Goal: Task Accomplishment & Management: Complete application form

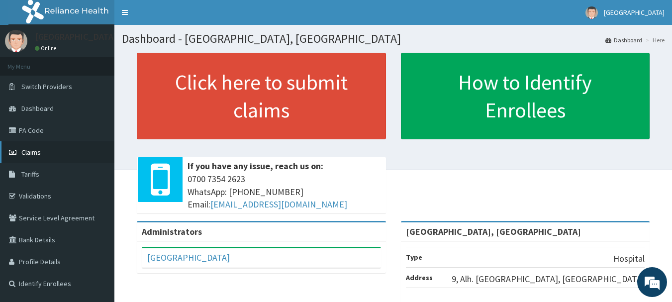
click at [23, 152] on span "Claims" at bounding box center [30, 152] width 19 height 9
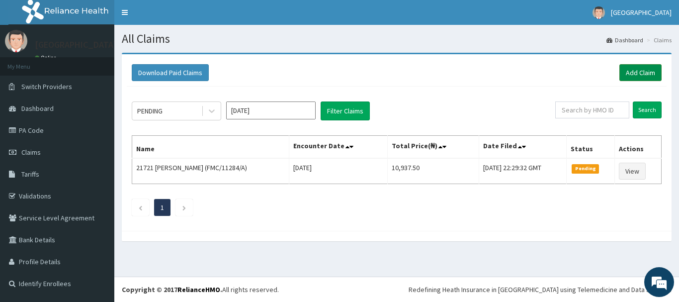
click at [642, 72] on link "Add Claim" at bounding box center [641, 72] width 42 height 17
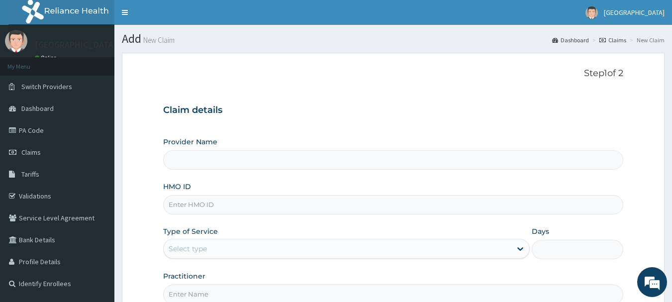
type input "[GEOGRAPHIC_DATA], [GEOGRAPHIC_DATA]"
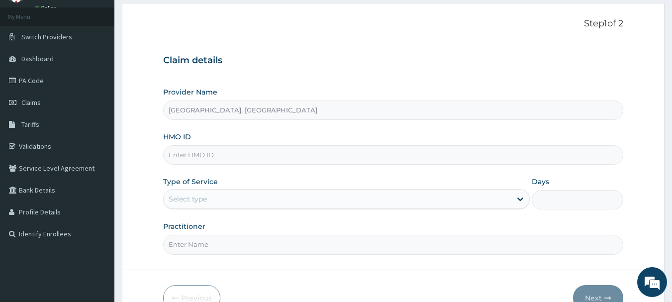
click at [183, 153] on input "HMO ID" at bounding box center [393, 154] width 460 height 19
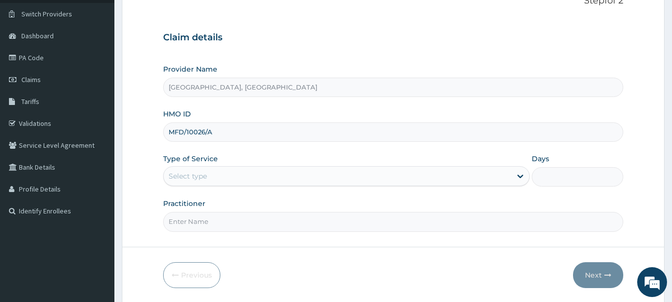
scroll to position [107, 0]
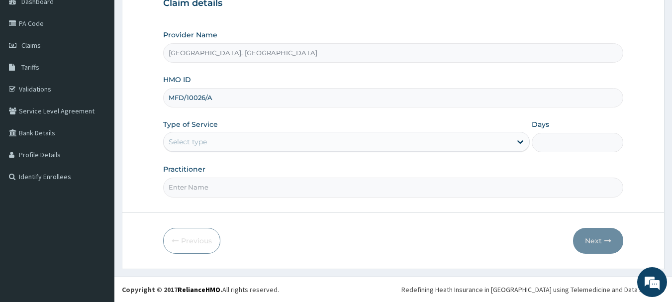
type input "MFD/10026/A"
click at [269, 142] on div "Select type" at bounding box center [338, 142] width 348 height 16
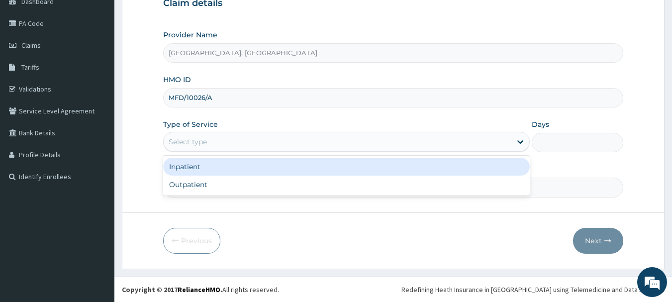
click at [187, 163] on div "Inpatient" at bounding box center [346, 167] width 366 height 18
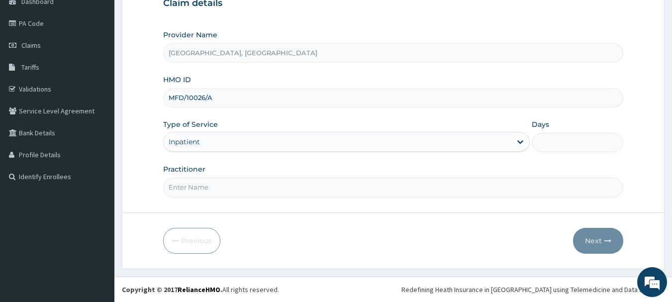
click at [549, 140] on input "Days" at bounding box center [577, 142] width 91 height 19
type input "2"
click at [210, 185] on input "Practitioner" at bounding box center [393, 187] width 460 height 19
type input "DR ALI"
click at [587, 240] on button "Next" at bounding box center [598, 241] width 50 height 26
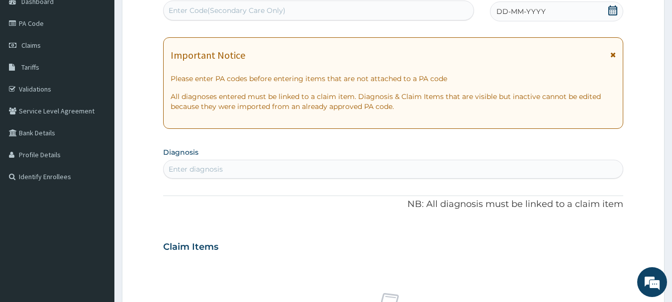
scroll to position [7, 0]
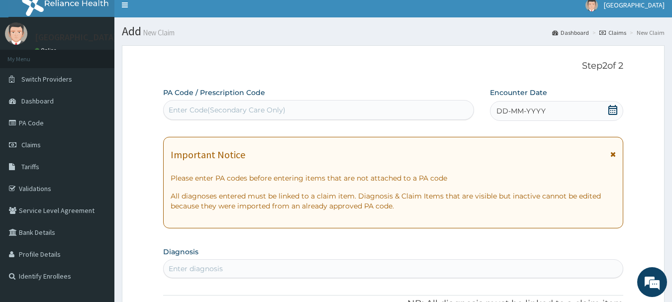
click at [604, 107] on div "DD-MM-YYYY" at bounding box center [556, 111] width 133 height 20
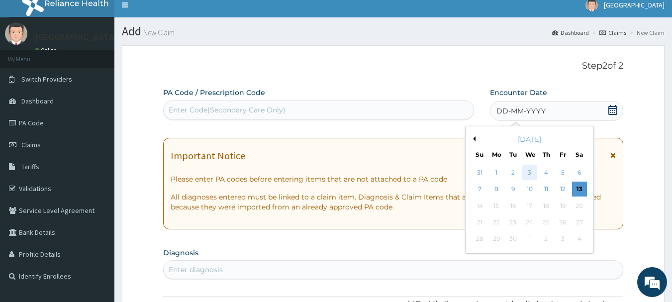
click at [527, 171] on div "3" at bounding box center [529, 172] width 15 height 15
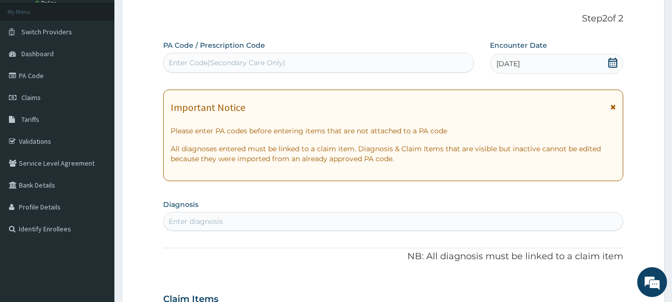
scroll to position [0, 0]
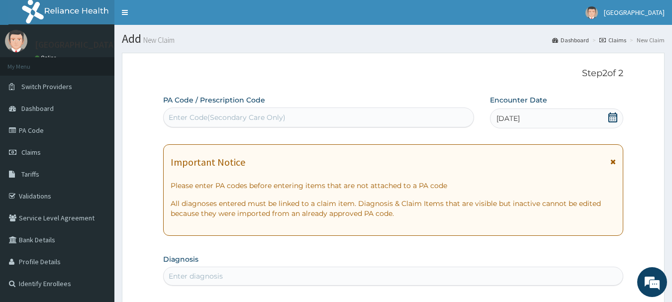
click at [290, 110] on div "Enter Code(Secondary Care Only)" at bounding box center [319, 117] width 310 height 16
type input "PA/AC0DC7"
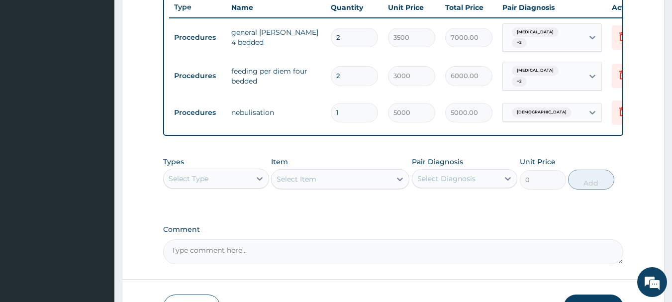
scroll to position [440, 0]
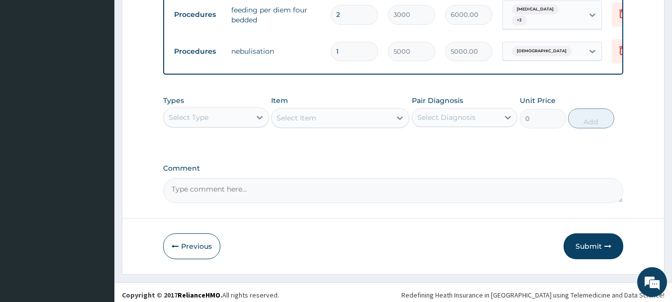
click at [238, 124] on div "Select Type" at bounding box center [207, 117] width 87 height 16
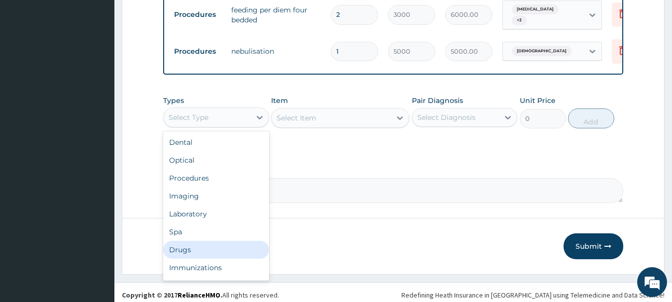
click at [206, 257] on div "Drugs" at bounding box center [216, 250] width 106 height 18
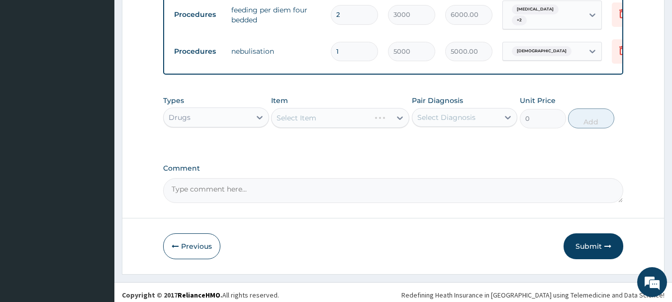
click at [355, 122] on div "Select Item" at bounding box center [340, 118] width 138 height 20
click at [375, 123] on div "Select Item" at bounding box center [330, 118] width 119 height 16
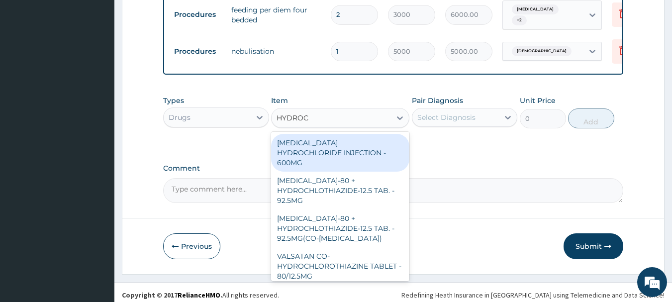
type input "HYDROCO"
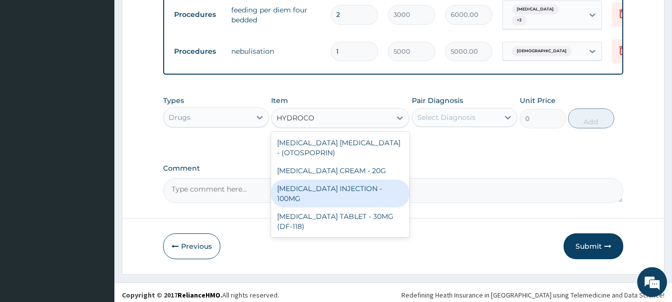
click at [342, 203] on div "HYDROCORTISONE INJECTION - 100MG" at bounding box center [340, 193] width 138 height 28
type input "840"
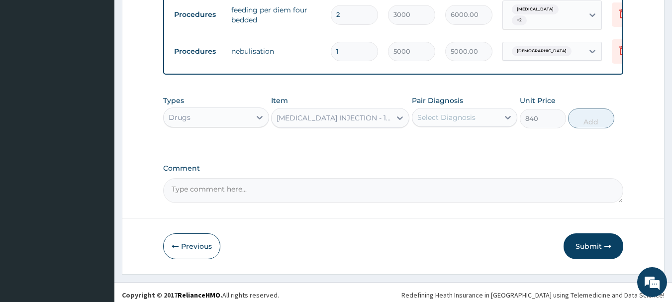
click at [468, 122] on div "Select Diagnosis" at bounding box center [446, 117] width 58 height 10
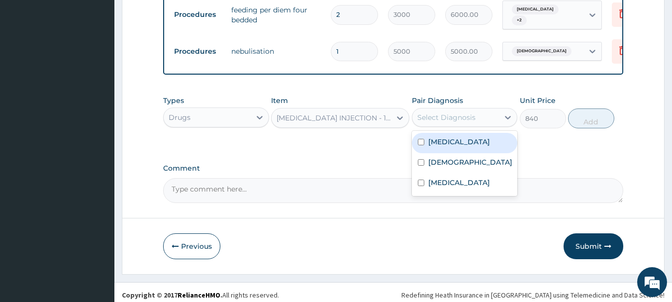
click at [466, 147] on label "Upper respiratory infection" at bounding box center [459, 142] width 62 height 10
checkbox input "true"
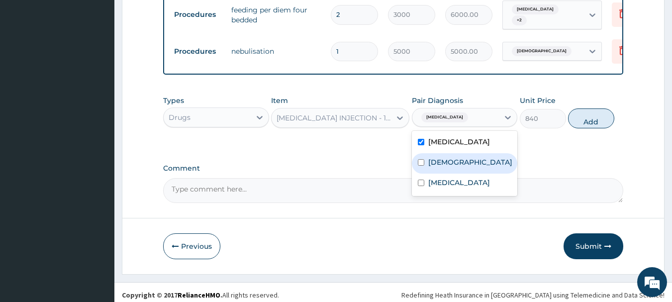
click at [433, 167] on label "Asthma" at bounding box center [470, 162] width 84 height 10
checkbox input "true"
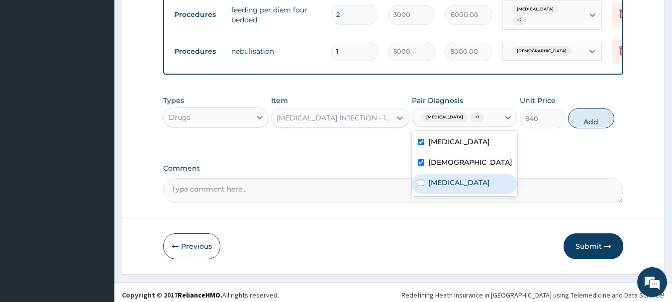
click at [431, 194] on div "Malaria" at bounding box center [465, 184] width 106 height 20
checkbox input "true"
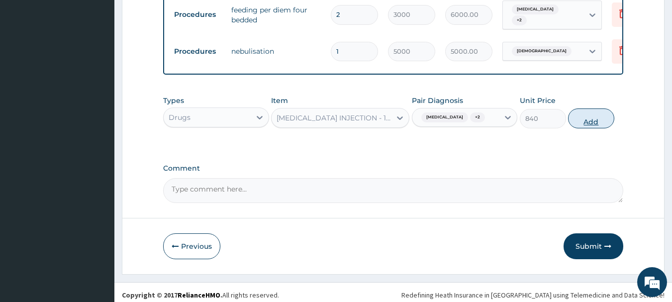
click at [579, 128] on button "Add" at bounding box center [591, 118] width 46 height 20
type input "0"
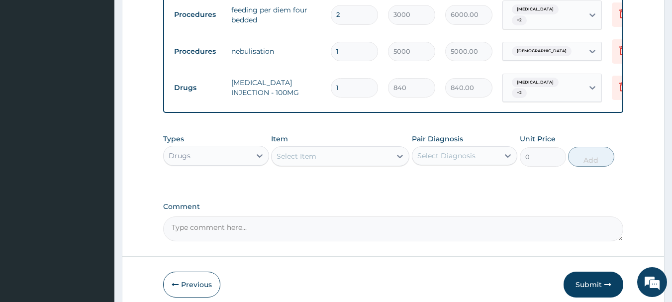
click at [319, 159] on div "Select Item" at bounding box center [330, 156] width 119 height 16
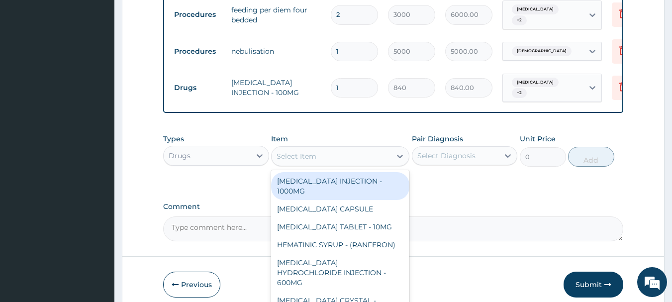
click at [349, 45] on input "1" at bounding box center [354, 51] width 47 height 19
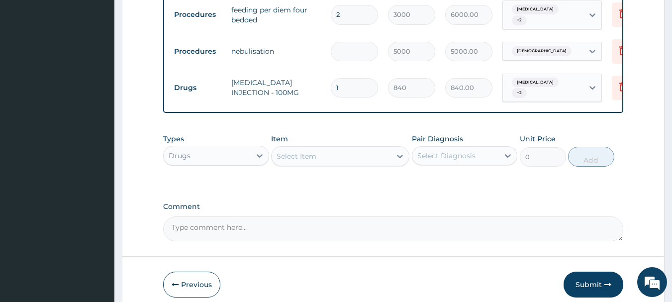
type input "0.00"
type input "2"
type input "10000.00"
type input "2"
click at [332, 163] on div "Select Item" at bounding box center [330, 156] width 119 height 16
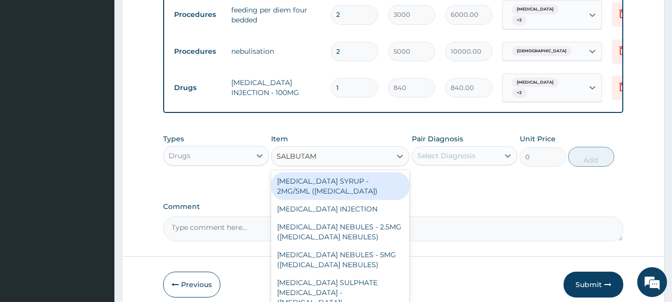
type input "SALBUTAMO"
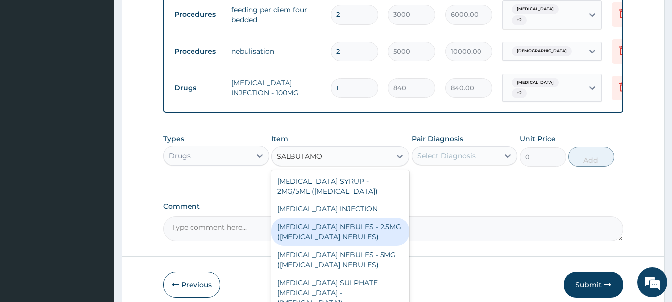
click at [361, 238] on div "SALBUTAMOL NEBULES - 2.5MG (VENTOLIN NEBULES)" at bounding box center [340, 232] width 138 height 28
type input "560"
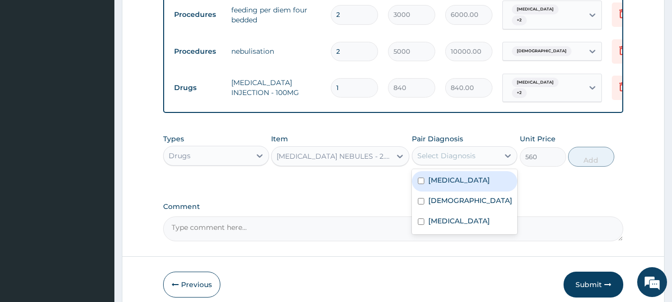
click at [445, 161] on div "Select Diagnosis" at bounding box center [446, 156] width 58 height 10
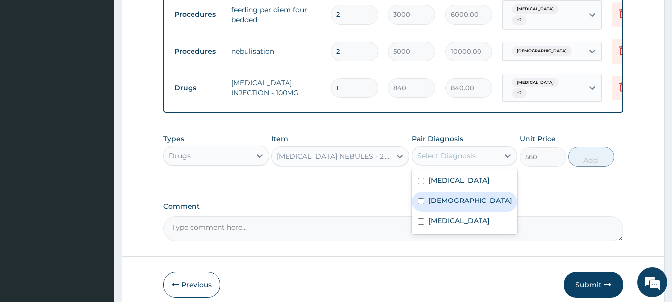
click at [441, 205] on label "Asthma" at bounding box center [470, 200] width 84 height 10
checkbox input "true"
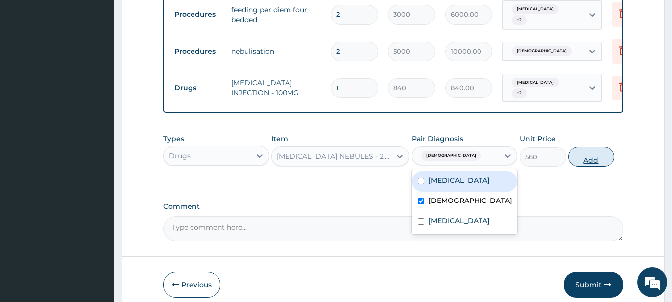
click at [593, 165] on button "Add" at bounding box center [591, 157] width 46 height 20
type input "0"
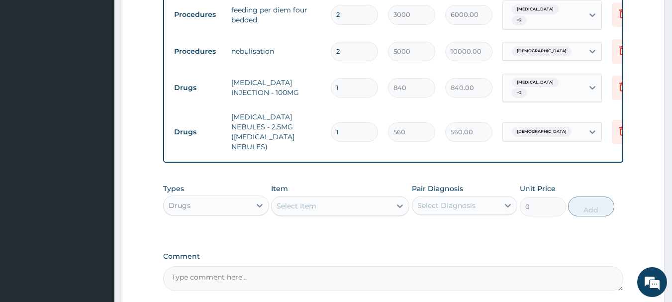
type input "0.00"
type input "2"
type input "1120.00"
type input "2"
click at [361, 201] on div "Select Item" at bounding box center [330, 206] width 119 height 16
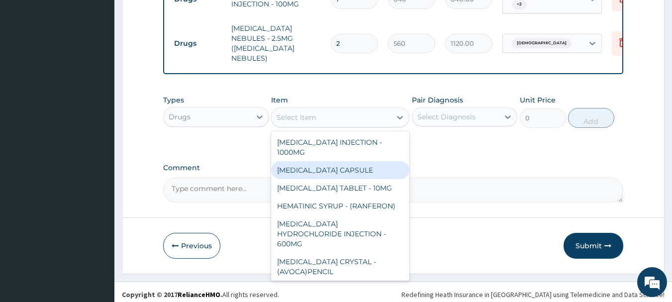
scroll to position [531, 0]
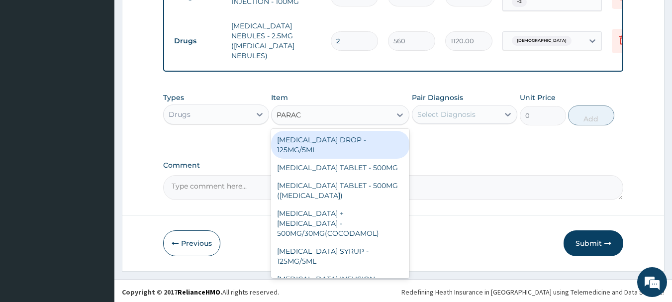
type input "PARACE"
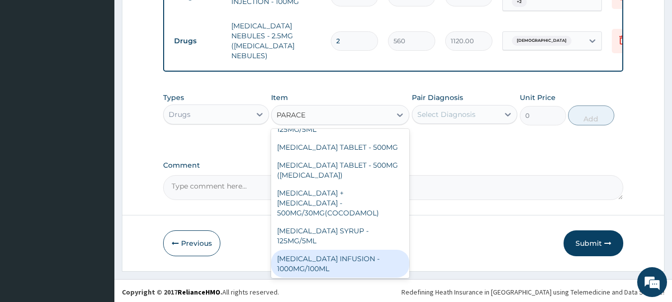
scroll to position [50, 0]
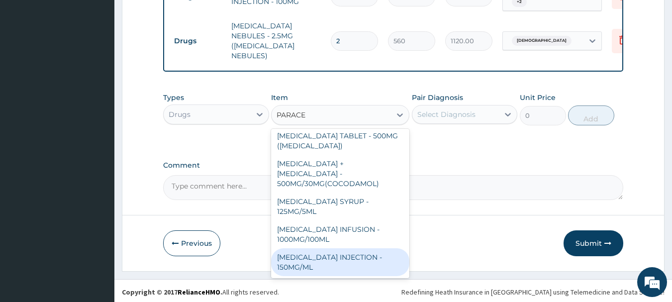
click at [301, 250] on div "PARACETAMOL INJECTION - 150MG/ML" at bounding box center [340, 262] width 138 height 28
type input "560"
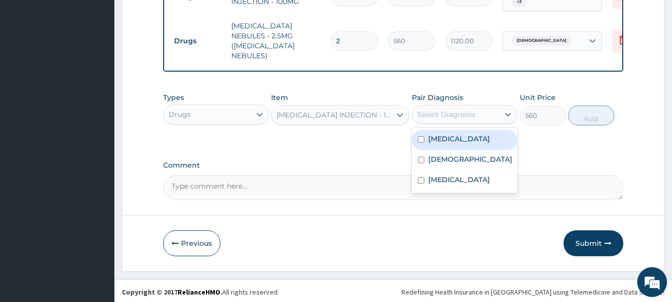
click at [473, 112] on div "Select Diagnosis" at bounding box center [446, 114] width 58 height 10
click at [468, 144] on label "Upper respiratory infection" at bounding box center [459, 139] width 62 height 10
checkbox input "true"
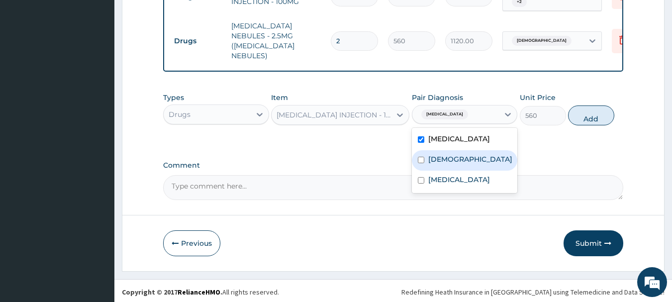
click at [458, 167] on div "Asthma" at bounding box center [465, 160] width 106 height 20
checkbox input "true"
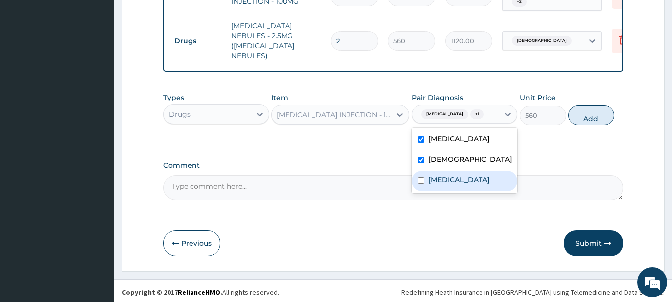
click at [456, 191] on div "Malaria" at bounding box center [465, 181] width 106 height 20
checkbox input "true"
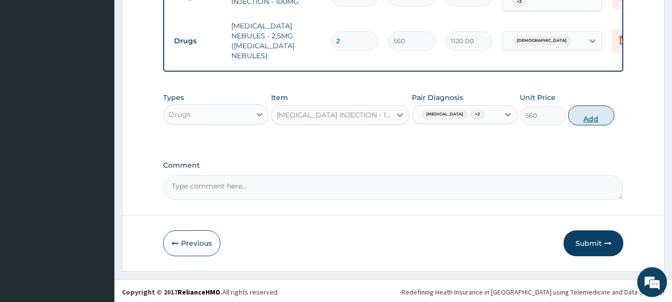
click at [601, 117] on button "Add" at bounding box center [591, 115] width 46 height 20
type input "0"
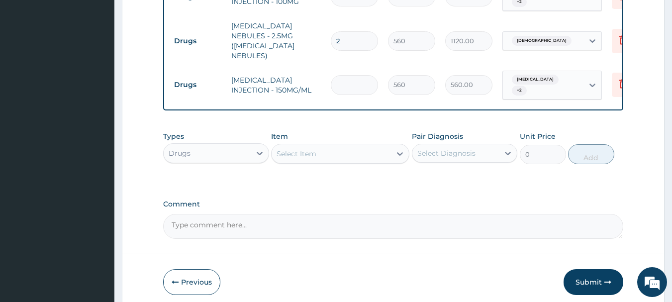
type input "0.00"
type input "8"
type input "4480.00"
type input "8"
click at [332, 153] on div "Select Item" at bounding box center [330, 154] width 119 height 16
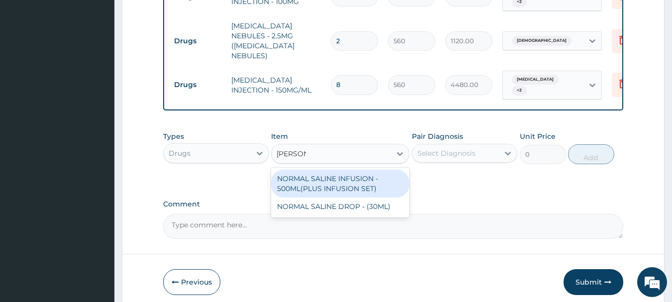
type input "NORMAL"
click at [322, 179] on div "NORMAL SALINE INFUSION - 500ML(PLUS INFUSION SET)" at bounding box center [340, 184] width 138 height 28
type input "1092"
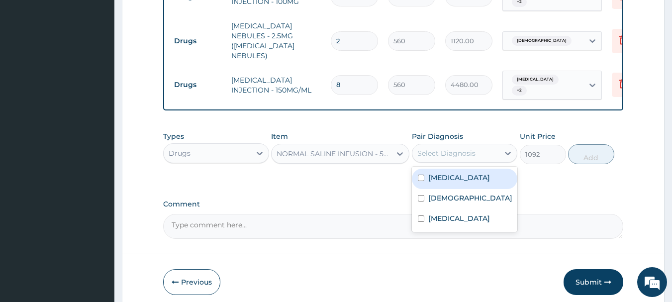
click at [468, 149] on div "Select Diagnosis" at bounding box center [446, 153] width 58 height 10
click at [464, 180] on label "Upper respiratory infection" at bounding box center [459, 178] width 62 height 10
checkbox input "true"
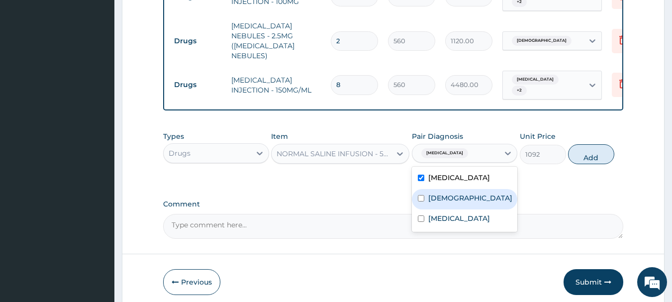
click at [453, 203] on label "Asthma" at bounding box center [470, 198] width 84 height 10
click at [446, 209] on div "Asthma" at bounding box center [465, 199] width 106 height 20
checkbox input "false"
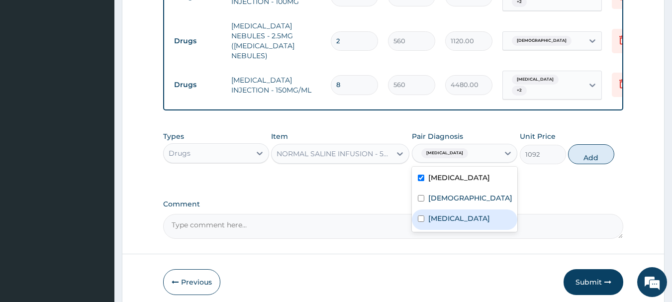
click at [449, 223] on label "Malaria" at bounding box center [459, 218] width 62 height 10
checkbox input "true"
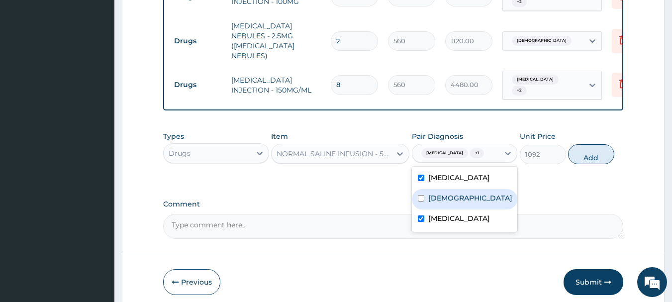
click at [454, 203] on label "Asthma" at bounding box center [470, 198] width 84 height 10
checkbox input "true"
click at [589, 163] on button "Add" at bounding box center [591, 154] width 46 height 20
type input "0"
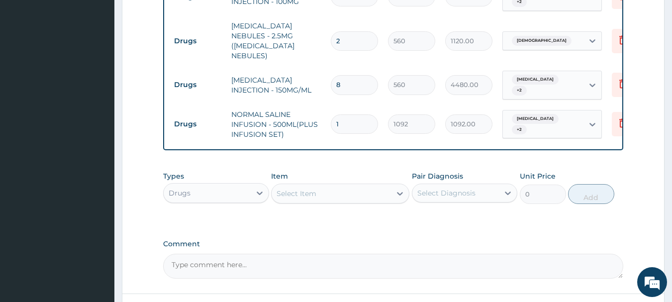
click at [316, 190] on div "Select Item" at bounding box center [296, 193] width 40 height 10
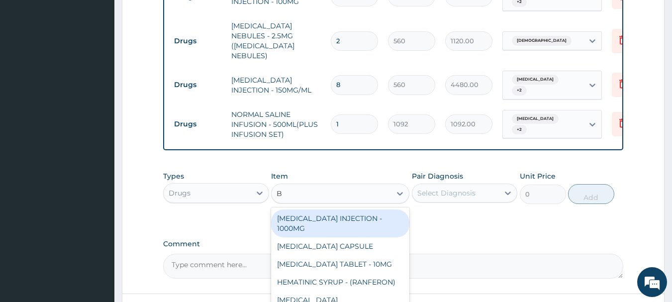
type input "B"
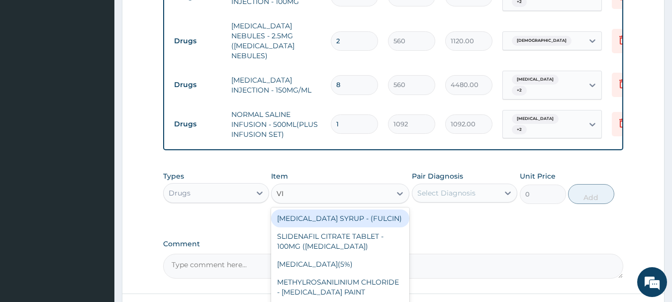
type input "VIT"
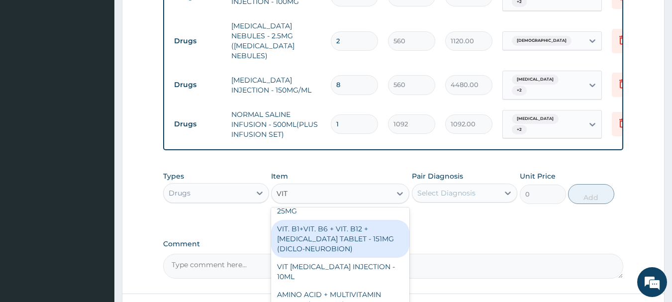
scroll to position [298, 0]
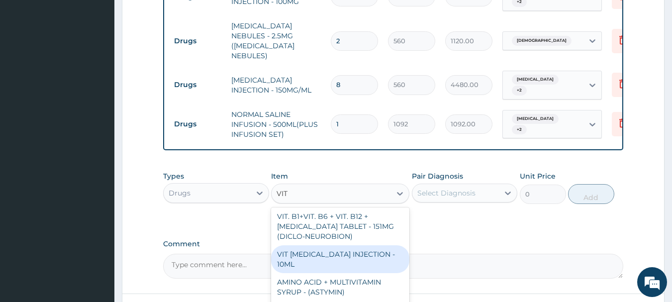
click at [324, 245] on div "VIT B- COMPLEX INJECTION - 10ML" at bounding box center [340, 259] width 138 height 28
type input "154"
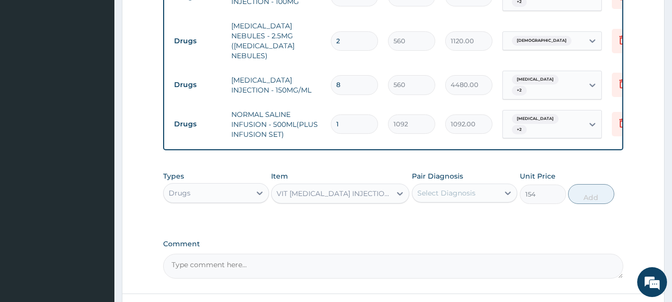
click at [468, 184] on div "Pair Diagnosis Select Diagnosis" at bounding box center [465, 187] width 106 height 33
click at [474, 195] on div "Select Diagnosis" at bounding box center [455, 193] width 87 height 16
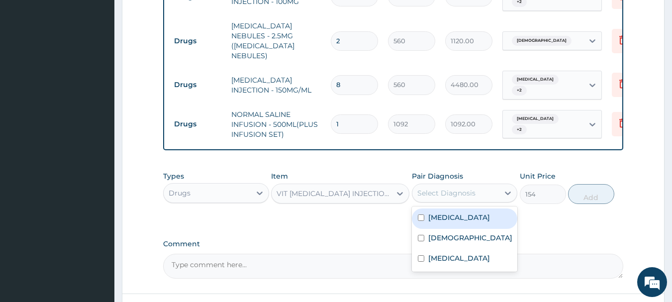
click at [452, 221] on label "Upper respiratory infection" at bounding box center [459, 217] width 62 height 10
checkbox input "true"
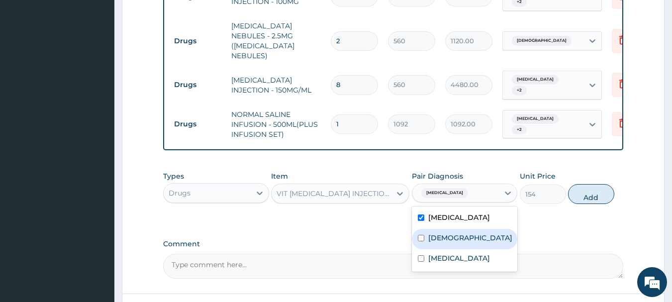
click at [445, 243] on label "Asthma" at bounding box center [470, 238] width 84 height 10
checkbox input "true"
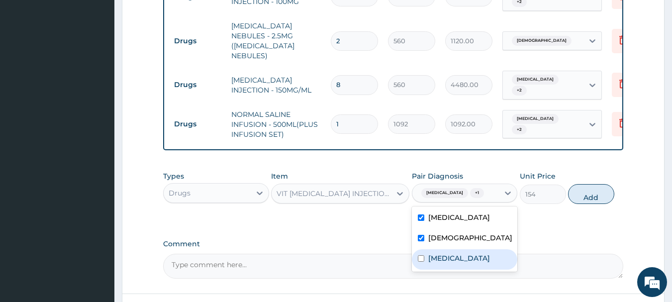
drag, startPoint x: 448, startPoint y: 276, endPoint x: 667, endPoint y: 183, distance: 237.9
click at [449, 263] on label "Malaria" at bounding box center [459, 258] width 62 height 10
checkbox input "true"
click at [598, 200] on button "Add" at bounding box center [591, 194] width 46 height 20
type input "0"
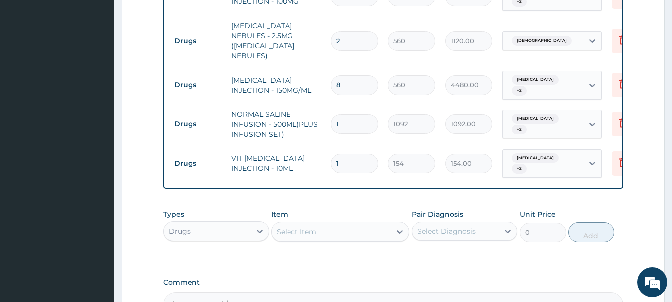
type input "0.00"
type input "2"
type input "308.00"
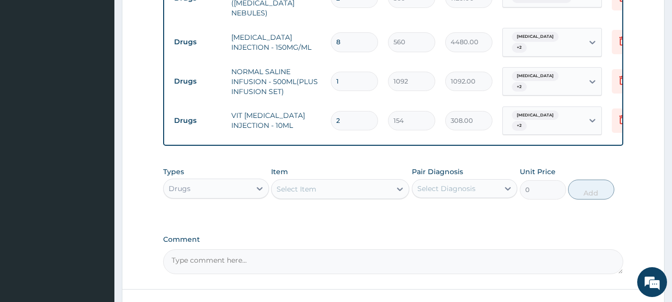
scroll to position [630, 0]
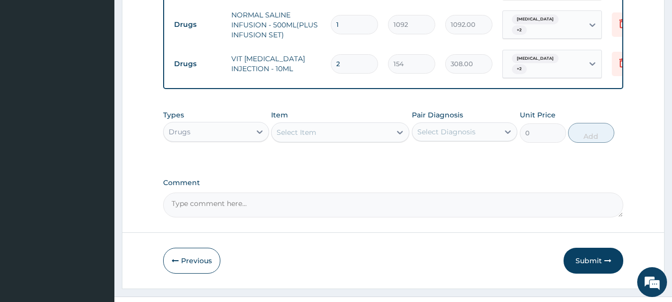
type input "2"
click at [383, 128] on div "Select Item" at bounding box center [330, 132] width 119 height 16
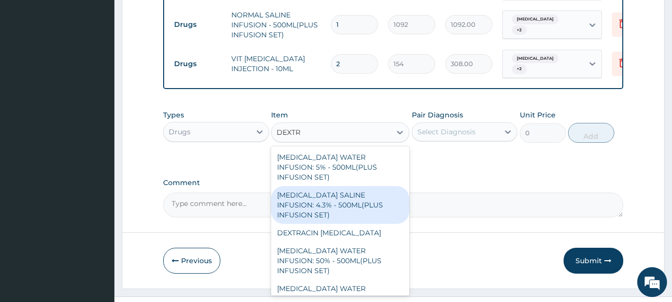
type input "DEXTRO"
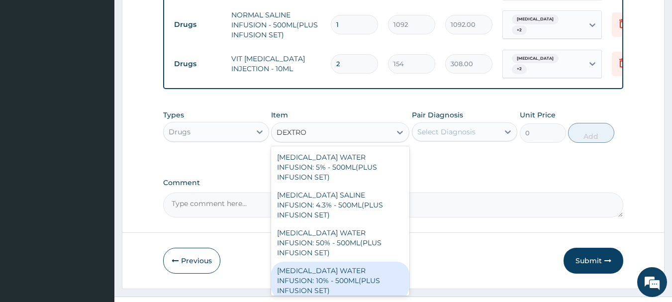
click at [338, 262] on div "DEXTROSE WATER INFUSION: 10% - 500ML(PLUS INFUSION SET)" at bounding box center [340, 281] width 138 height 38
type input "1092"
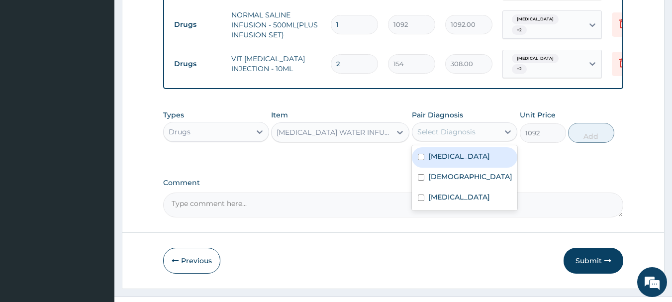
click at [464, 127] on div "Select Diagnosis" at bounding box center [446, 132] width 58 height 10
click at [446, 160] on label "Upper respiratory infection" at bounding box center [459, 156] width 62 height 10
checkbox input "true"
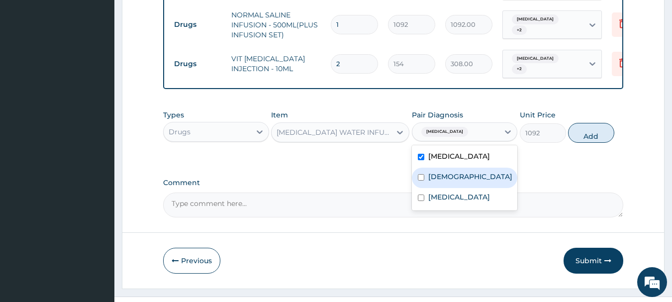
drag, startPoint x: 438, startPoint y: 184, endPoint x: 436, endPoint y: 197, distance: 13.1
click at [438, 181] on label "Asthma" at bounding box center [470, 177] width 84 height 10
checkbox input "true"
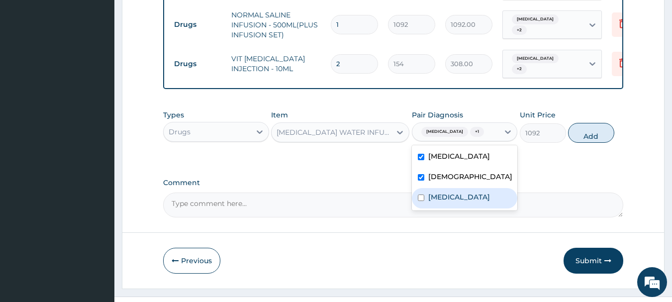
click at [435, 202] on label "Malaria" at bounding box center [459, 197] width 62 height 10
checkbox input "true"
click at [589, 135] on button "Add" at bounding box center [591, 133] width 46 height 20
type input "0"
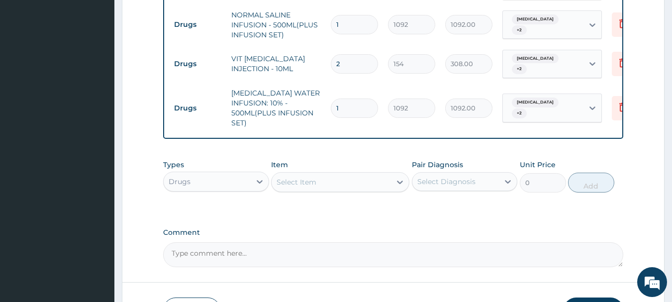
click at [315, 178] on div "Select Item" at bounding box center [296, 182] width 40 height 10
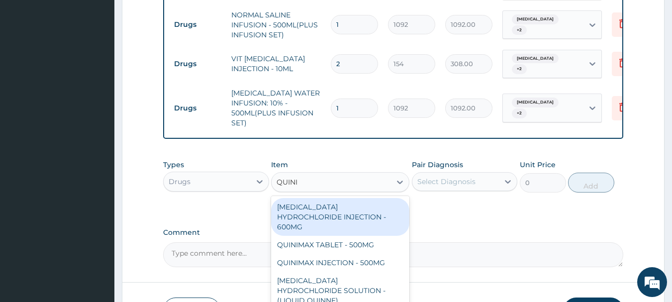
type input "QUININ"
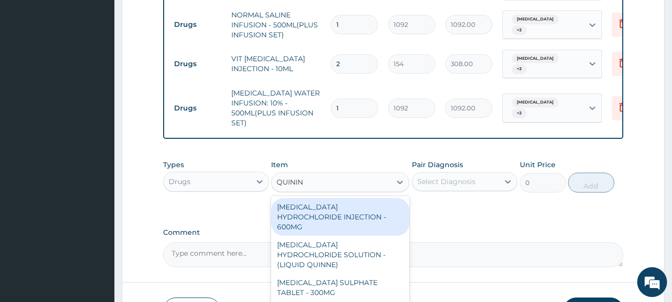
click at [329, 219] on div "QUININE HYDROCHLORIDE INJECTION - 600MG" at bounding box center [340, 217] width 138 height 38
type input "218.39999999999998"
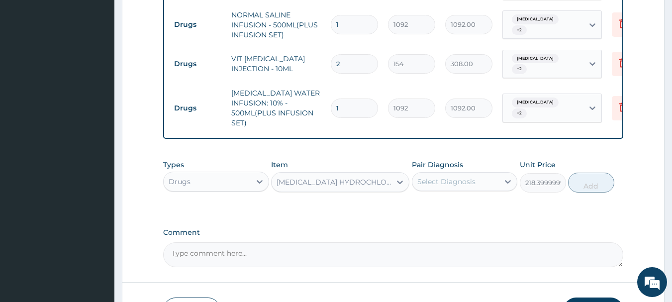
click at [467, 180] on div "Select Diagnosis" at bounding box center [446, 182] width 58 height 10
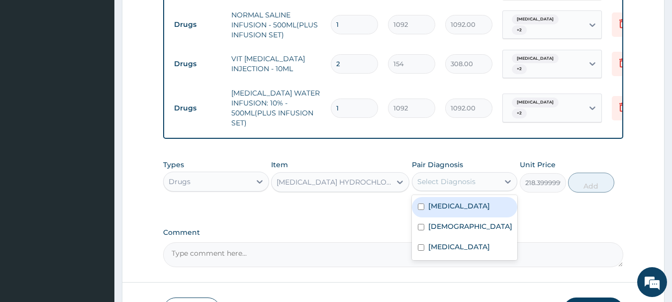
click at [451, 217] on div "Upper respiratory infection" at bounding box center [465, 207] width 106 height 20
checkbox input "true"
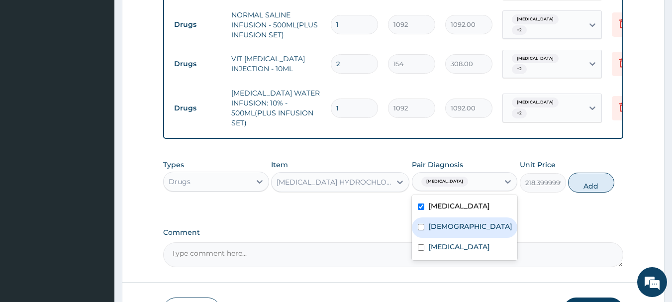
click at [445, 231] on label "Asthma" at bounding box center [470, 226] width 84 height 10
checkbox input "true"
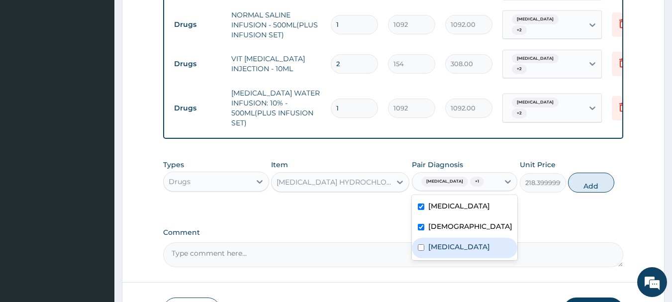
click at [445, 258] on div "Malaria" at bounding box center [465, 248] width 106 height 20
checkbox input "true"
click at [598, 187] on button "Add" at bounding box center [591, 183] width 46 height 20
type input "0"
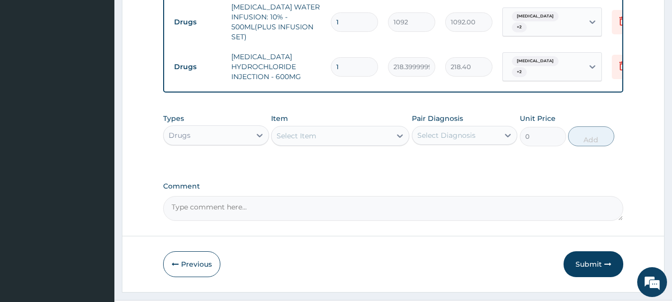
scroll to position [729, 0]
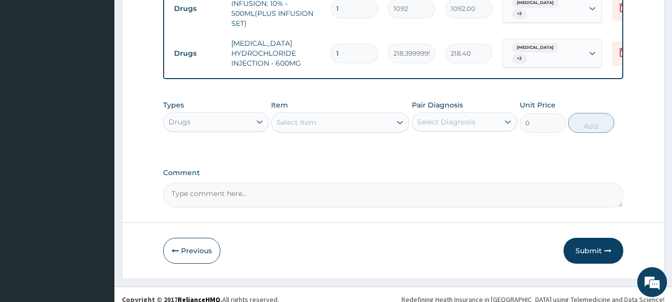
click at [327, 116] on div "Select Item" at bounding box center [330, 122] width 119 height 16
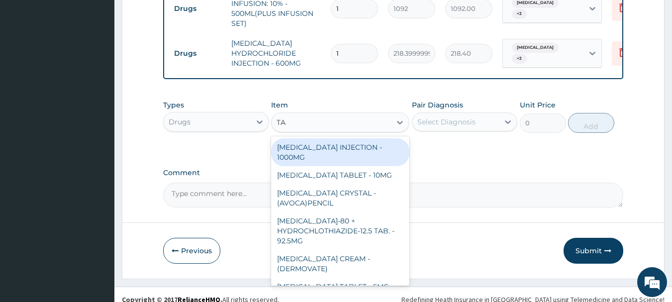
type input "T"
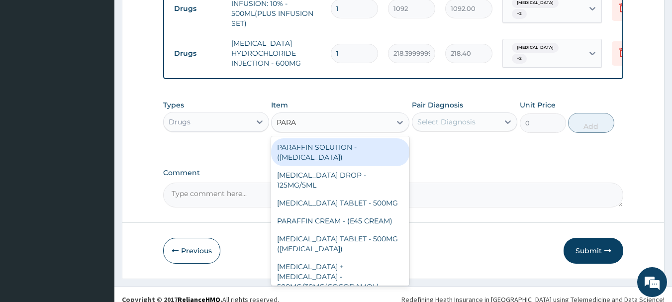
type input "PARAC"
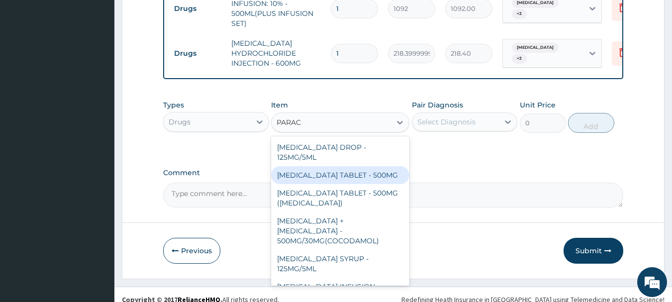
click at [330, 172] on div "PARACETAMOL TABLET - 500MG" at bounding box center [340, 175] width 138 height 18
type input "33.599999999999994"
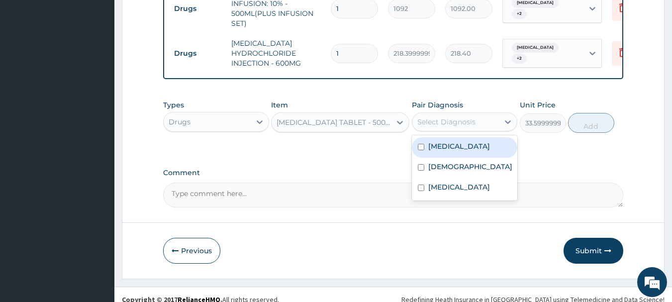
click at [442, 117] on div "Select Diagnosis" at bounding box center [446, 122] width 58 height 10
click at [442, 137] on div "Upper respiratory infection" at bounding box center [465, 147] width 106 height 20
checkbox input "true"
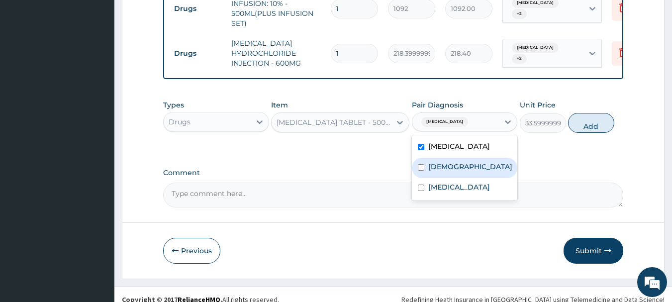
click at [438, 172] on label "Asthma" at bounding box center [470, 167] width 84 height 10
checkbox input "true"
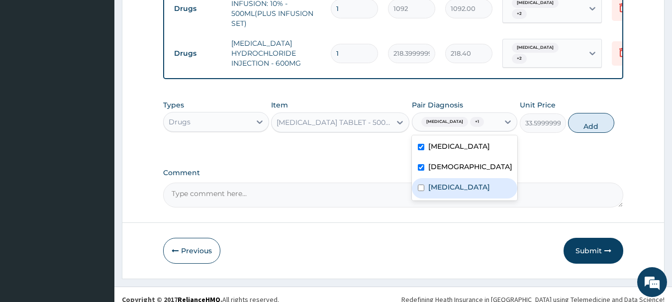
click at [437, 192] on label "Malaria" at bounding box center [459, 187] width 62 height 10
checkbox input "true"
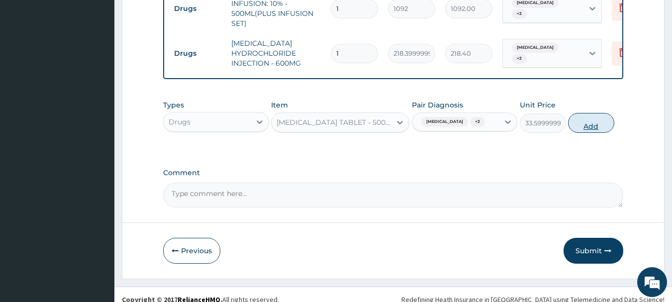
click at [586, 131] on button "Add" at bounding box center [591, 123] width 46 height 20
type input "0"
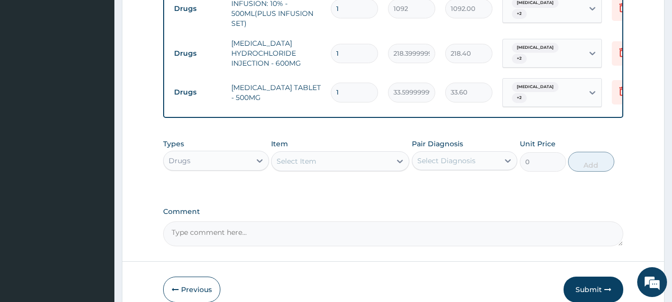
type input "18"
type input "604.80"
type input "18"
click at [349, 158] on div "Select Item" at bounding box center [330, 161] width 119 height 16
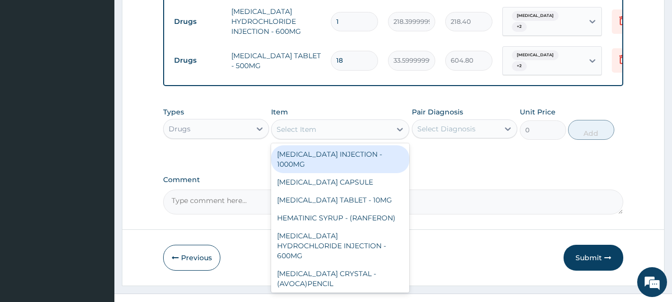
scroll to position [776, 0]
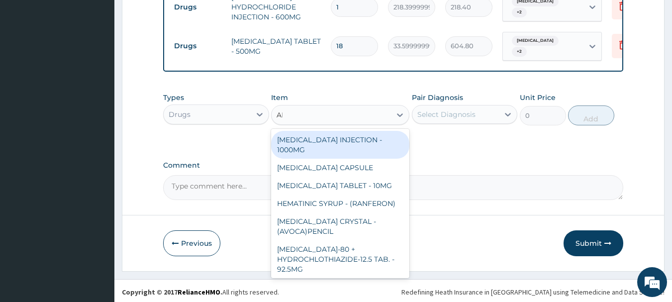
type input "ART"
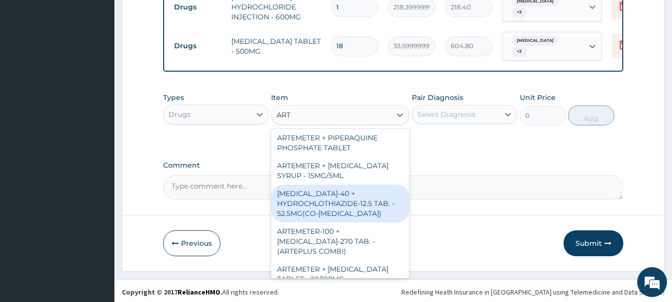
scroll to position [398, 0]
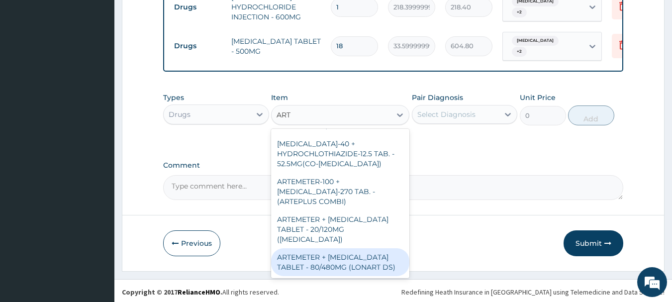
click at [364, 248] on div "ARTEMETER + LUMEFANTRINE TABLET - 80/480MG (LONART DS)" at bounding box center [340, 262] width 138 height 28
type input "588"
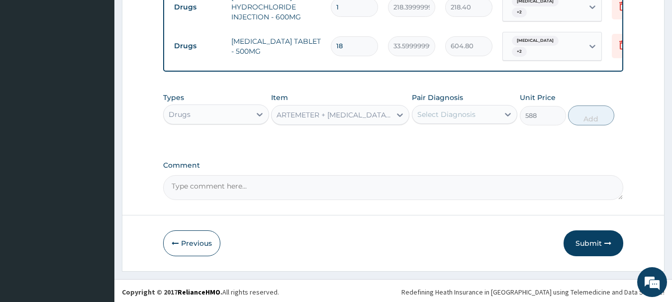
click at [447, 109] on div "Select Diagnosis" at bounding box center [446, 114] width 58 height 10
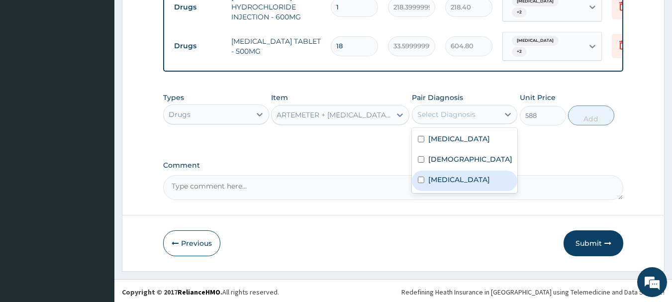
click at [455, 187] on div "Malaria" at bounding box center [465, 181] width 106 height 20
checkbox input "true"
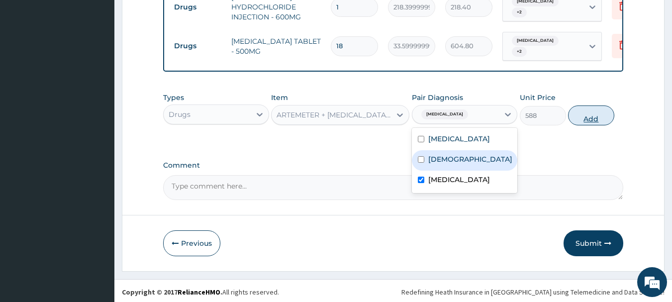
click at [592, 117] on button "Add" at bounding box center [591, 115] width 46 height 20
type input "0"
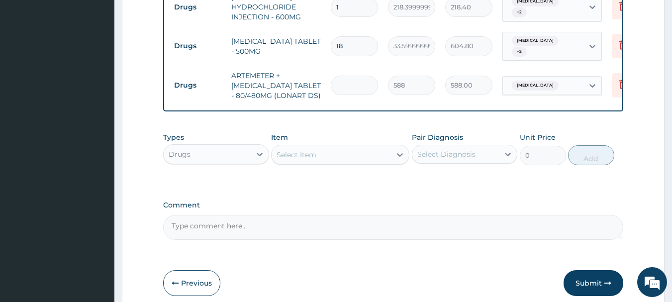
type input "0.00"
type input "6"
type input "3528.00"
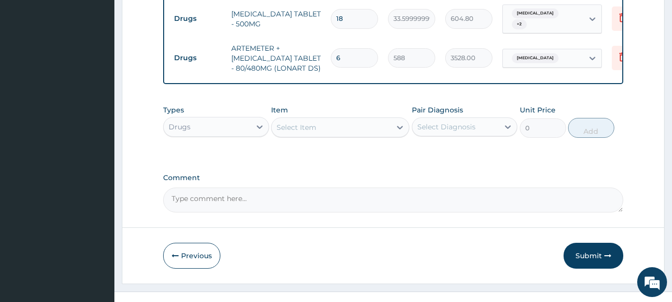
scroll to position [815, 0]
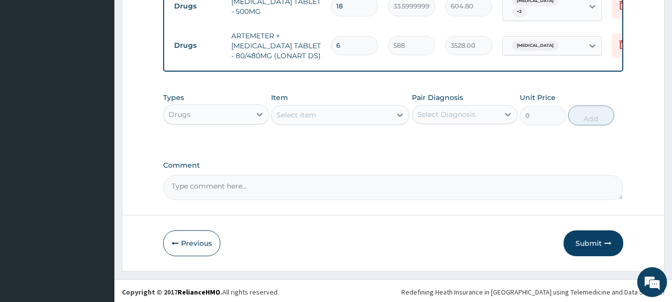
type input "6"
click at [226, 109] on div "Drugs" at bounding box center [207, 114] width 87 height 16
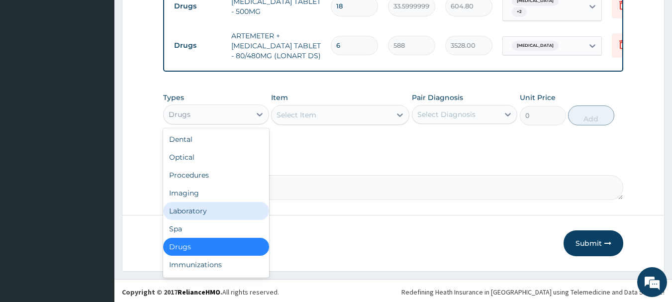
click at [188, 206] on div "Laboratory" at bounding box center [216, 211] width 106 height 18
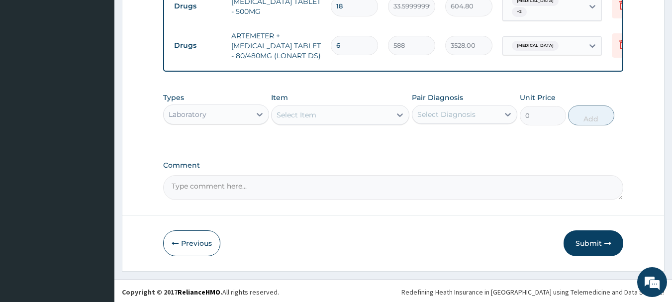
click at [371, 110] on div "Select Item" at bounding box center [330, 115] width 119 height 16
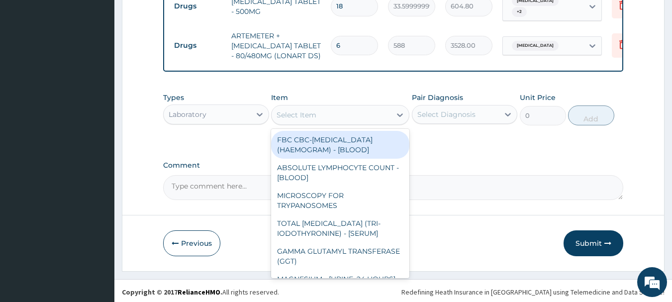
click at [353, 136] on div "FBC CBC-COMPLETE BLOOD COUNT (HAEMOGRAM) - [BLOOD]" at bounding box center [340, 145] width 138 height 28
type input "5000"
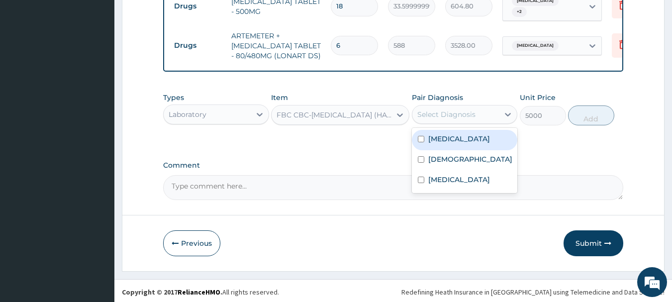
click at [463, 114] on div "Select Diagnosis" at bounding box center [446, 114] width 58 height 10
click at [452, 136] on label "Upper respiratory infection" at bounding box center [459, 139] width 62 height 10
checkbox input "true"
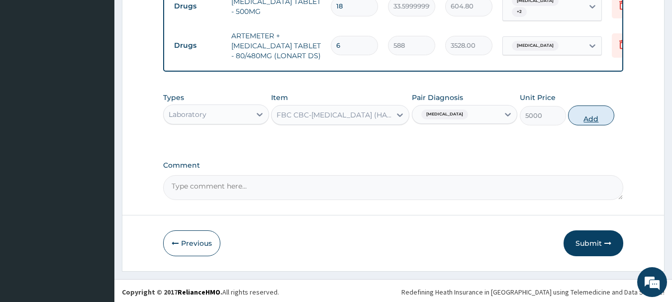
click at [596, 108] on button "Add" at bounding box center [591, 115] width 46 height 20
type input "0"
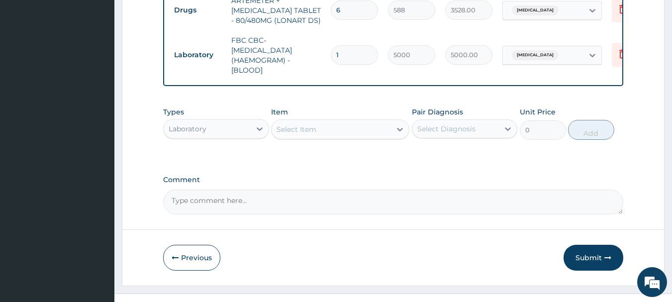
scroll to position [865, 0]
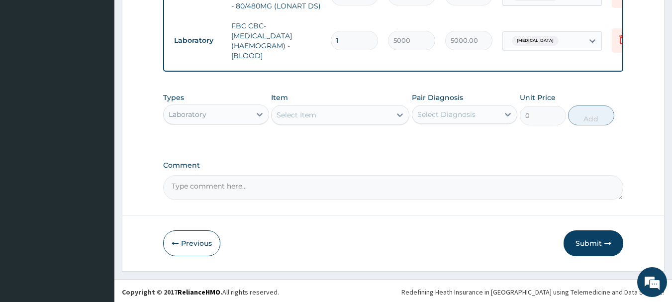
click at [317, 110] on div "Select Item" at bounding box center [330, 115] width 119 height 16
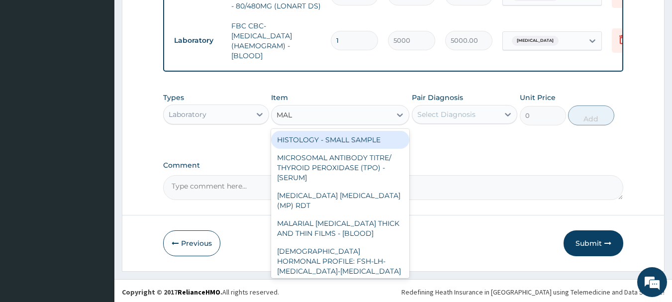
type input "MALA"
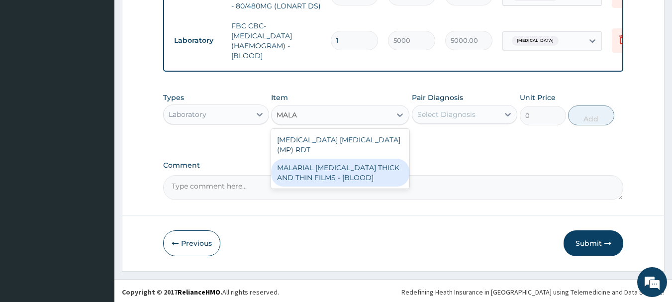
click at [318, 172] on div "MALARIAL PARASITE THICK AND THIN FILMS - [BLOOD]" at bounding box center [340, 173] width 138 height 28
type input "2187.5"
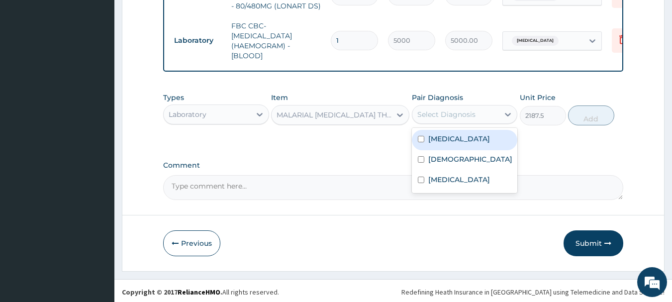
click at [449, 114] on div "Select Diagnosis" at bounding box center [446, 114] width 58 height 10
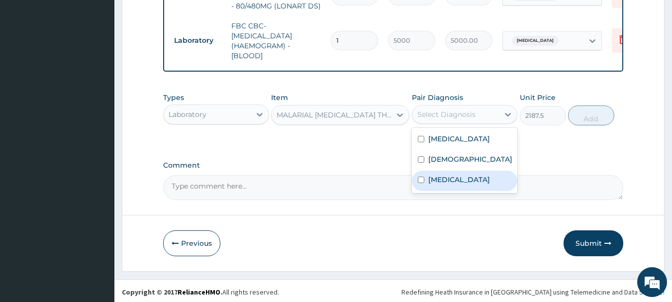
click at [445, 184] on label "Malaria" at bounding box center [459, 180] width 62 height 10
checkbox input "true"
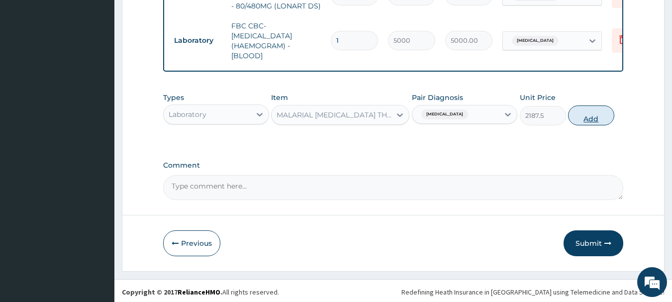
click at [583, 113] on button "Add" at bounding box center [591, 115] width 46 height 20
type input "0"
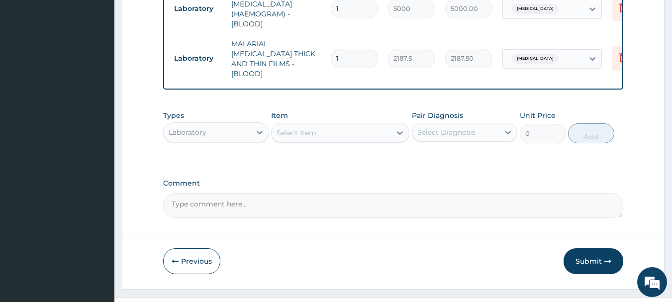
scroll to position [905, 0]
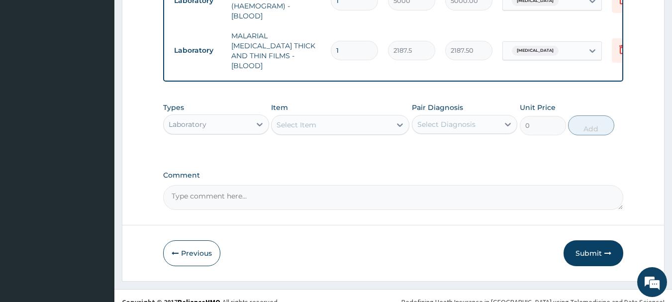
click at [349, 117] on div "Select Item" at bounding box center [330, 125] width 119 height 16
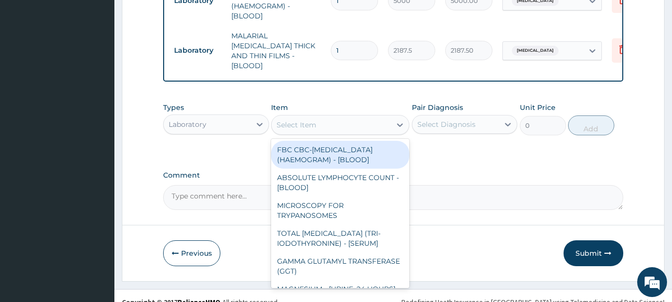
click at [221, 116] on div "Laboratory" at bounding box center [207, 124] width 87 height 16
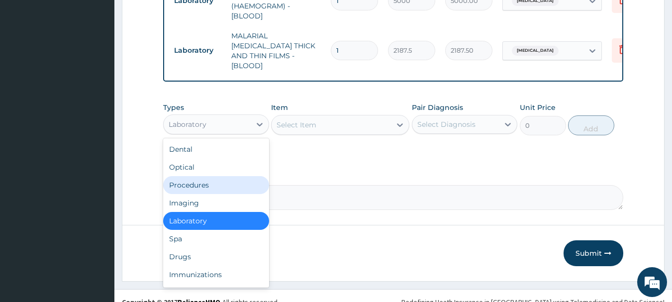
click at [216, 176] on div "Procedures" at bounding box center [216, 185] width 106 height 18
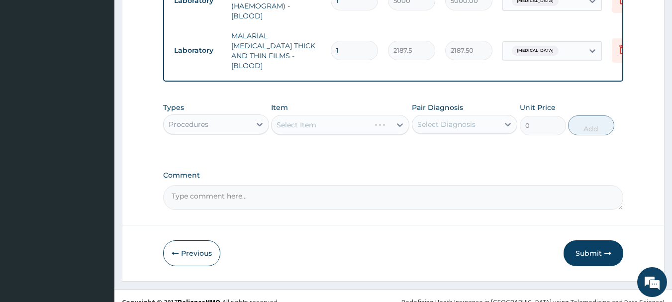
click at [376, 115] on div "Select Item" at bounding box center [340, 125] width 138 height 20
click at [359, 117] on div "Select Item" at bounding box center [330, 125] width 119 height 16
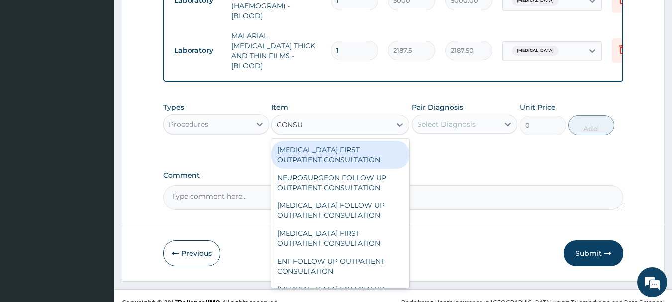
type input "CONSUL"
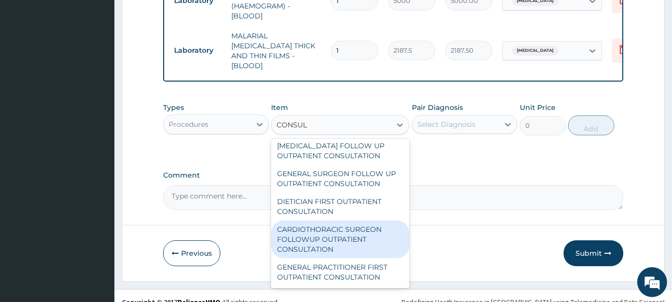
scroll to position [1587, 0]
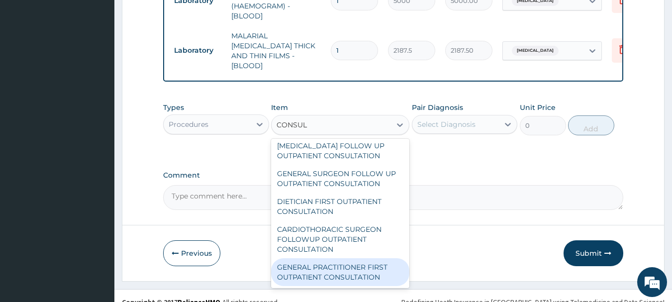
click at [376, 260] on div "GENERAL PRACTITIONER FIRST OUTPATIENT CONSULTATION" at bounding box center [340, 272] width 138 height 28
type input "3750"
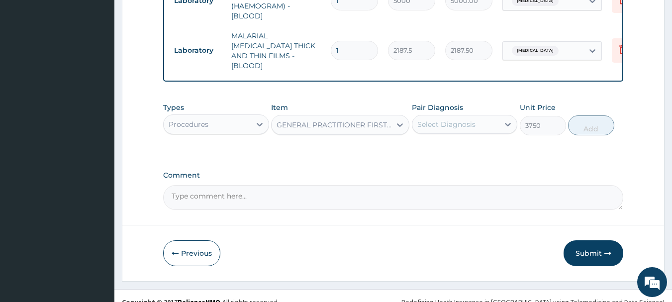
click at [472, 119] on div "Select Diagnosis" at bounding box center [446, 124] width 58 height 10
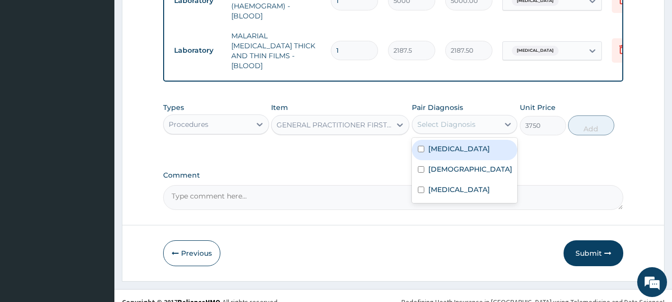
click at [438, 144] on label "Upper respiratory infection" at bounding box center [459, 149] width 62 height 10
checkbox input "true"
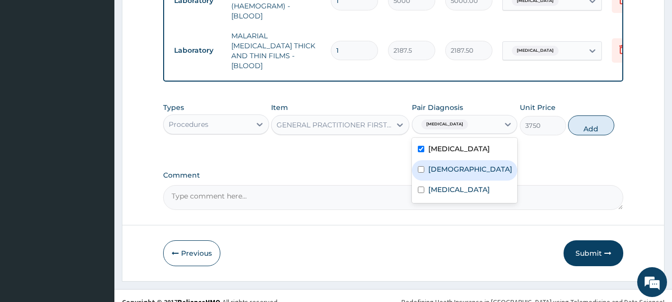
click at [444, 168] on label "Asthma" at bounding box center [470, 169] width 84 height 10
checkbox input "true"
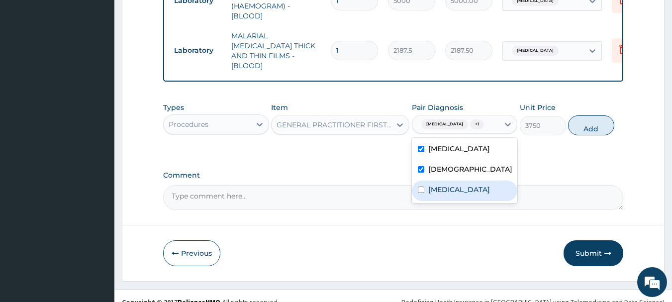
click at [441, 194] on label "Malaria" at bounding box center [459, 189] width 62 height 10
checkbox input "true"
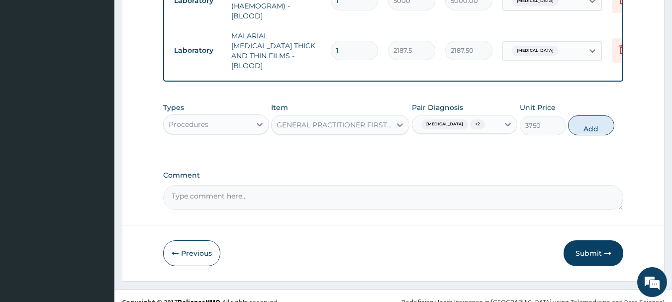
drag, startPoint x: 586, startPoint y: 121, endPoint x: 500, endPoint y: 118, distance: 86.6
click at [586, 120] on button "Add" at bounding box center [591, 125] width 46 height 20
type input "0"
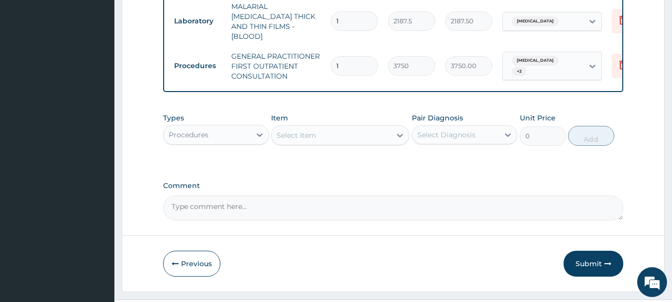
scroll to position [945, 0]
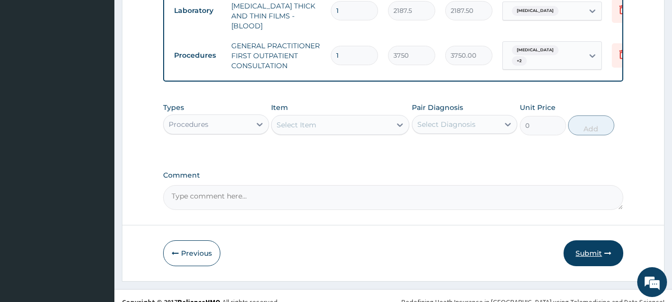
click at [588, 242] on button "Submit" at bounding box center [593, 253] width 60 height 26
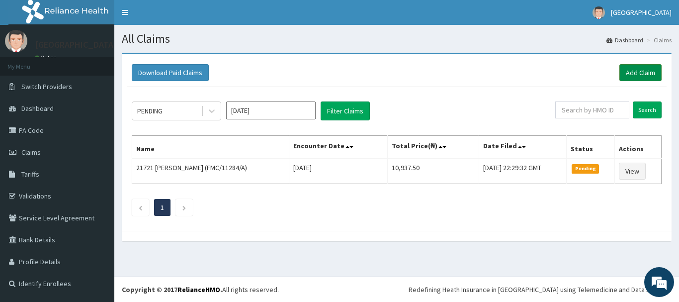
click at [627, 70] on link "Add Claim" at bounding box center [641, 72] width 42 height 17
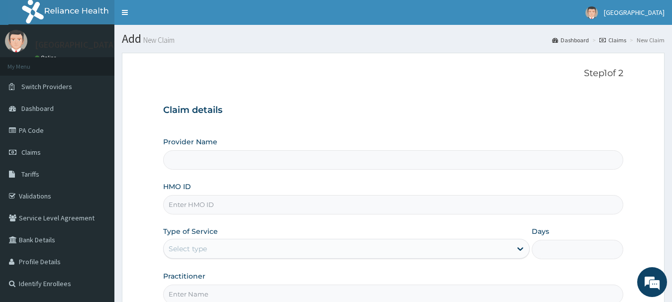
type input "[GEOGRAPHIC_DATA], [GEOGRAPHIC_DATA]"
click at [220, 204] on input "HMO ID" at bounding box center [393, 204] width 460 height 19
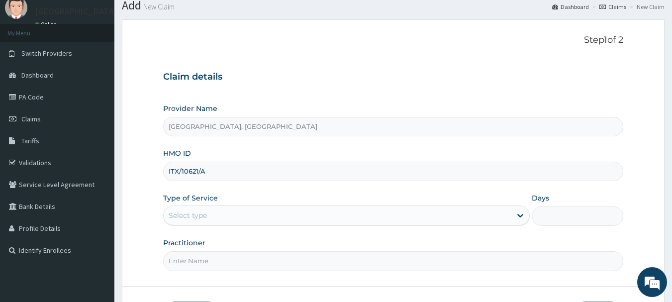
scroll to position [50, 0]
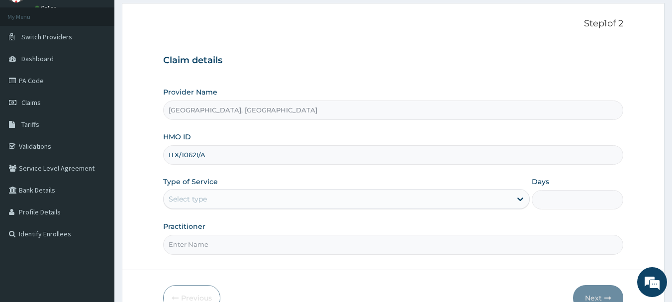
type input "ITX/10621/A"
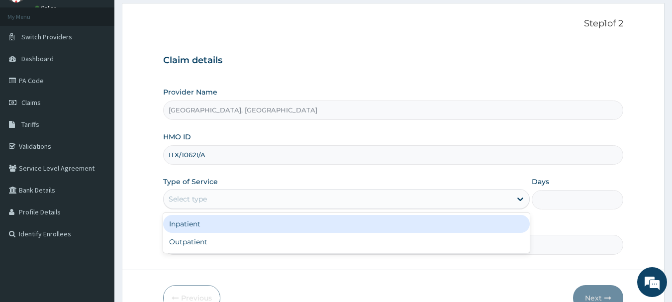
click at [201, 199] on div "Select type" at bounding box center [188, 199] width 38 height 10
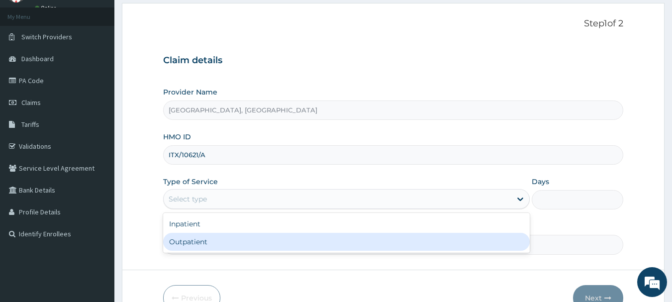
click at [201, 240] on div "Outpatient" at bounding box center [346, 242] width 366 height 18
type input "1"
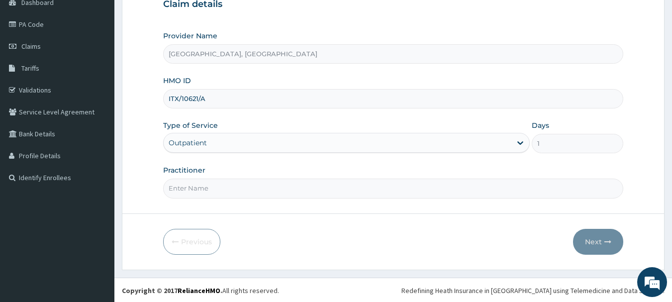
scroll to position [107, 0]
drag, startPoint x: 237, startPoint y: 183, endPoint x: 231, endPoint y: 182, distance: 6.0
click at [237, 183] on input "Practitioner" at bounding box center [393, 187] width 460 height 19
type input "[PERSON_NAME]"
click at [597, 240] on button "Next" at bounding box center [598, 241] width 50 height 26
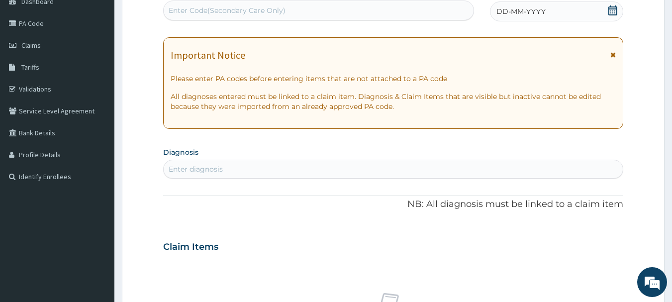
scroll to position [7, 0]
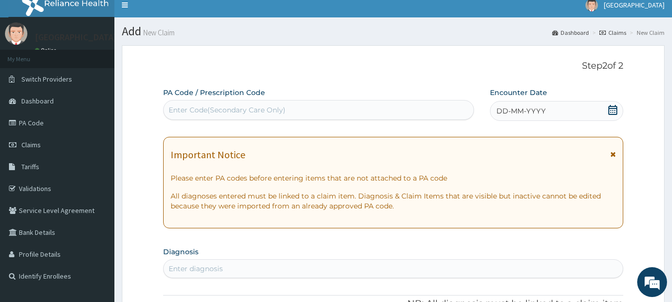
click at [534, 111] on span "DD-MM-YYYY" at bounding box center [520, 111] width 49 height 10
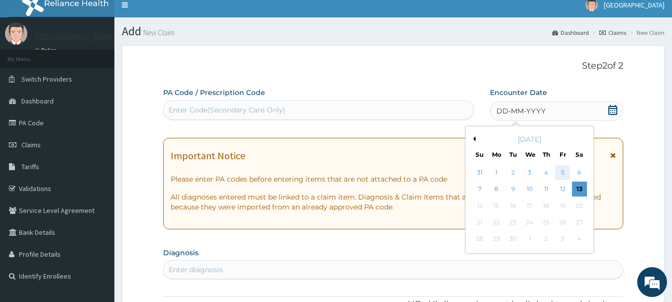
click at [562, 173] on div "5" at bounding box center [562, 172] width 15 height 15
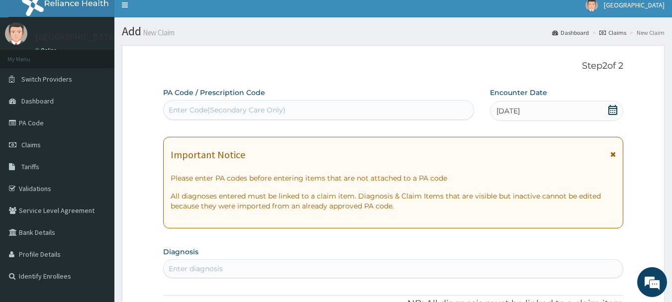
click at [225, 105] on div "Enter Code(Secondary Care Only)" at bounding box center [227, 110] width 117 height 10
type input "PA/70BFB4"
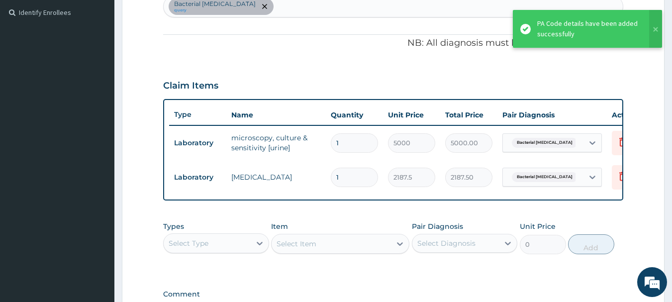
scroll to position [198, 0]
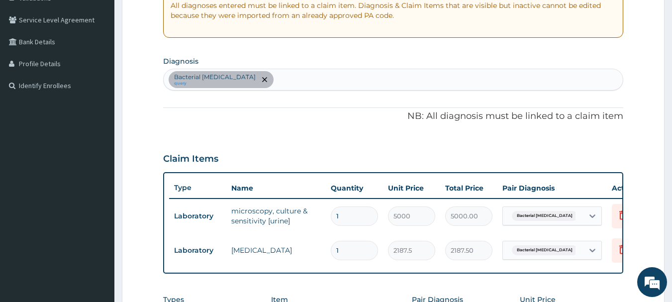
click at [293, 80] on div "Bacterial [MEDICAL_DATA] query" at bounding box center [393, 79] width 459 height 21
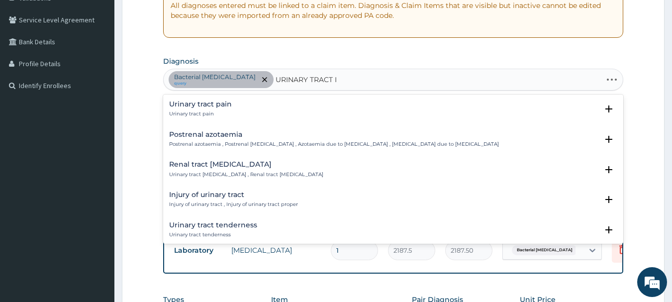
type input "URINARY TRACT IN"
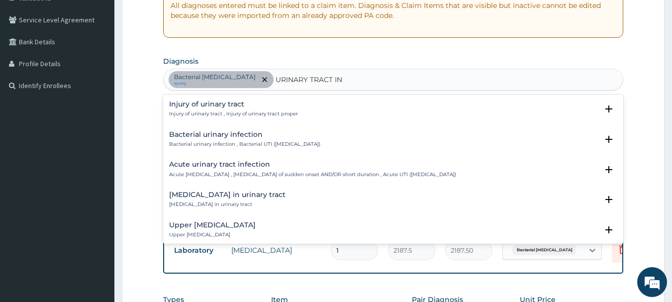
click at [247, 170] on div "Acute [MEDICAL_DATA] Acute [MEDICAL_DATA] , [MEDICAL_DATA] of sudden onset AND/…" at bounding box center [312, 169] width 287 height 17
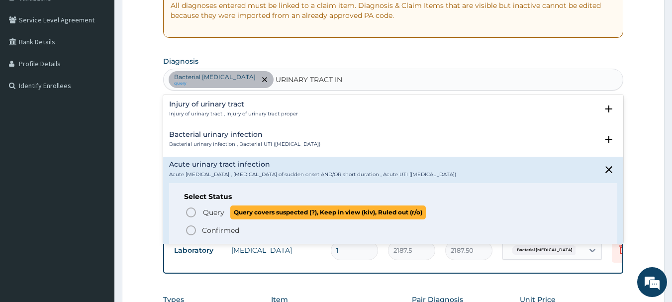
click at [213, 211] on span "Query" at bounding box center [213, 212] width 21 height 10
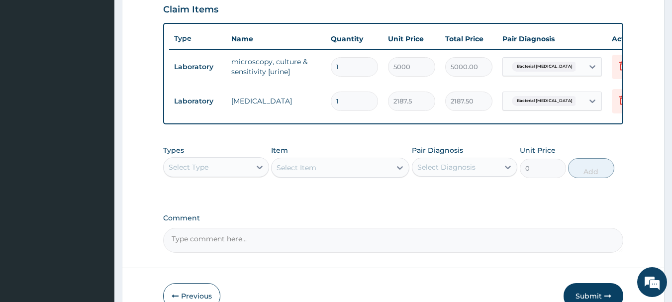
scroll to position [397, 0]
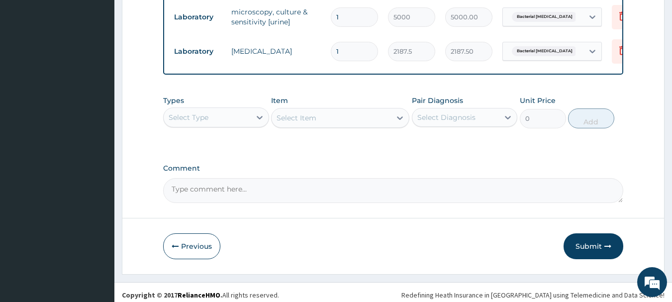
click at [234, 125] on div "Select Type" at bounding box center [207, 117] width 87 height 16
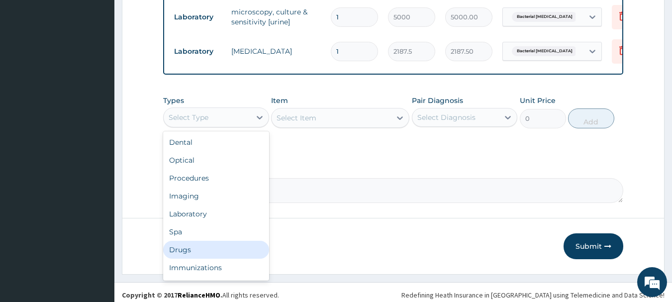
scroll to position [34, 0]
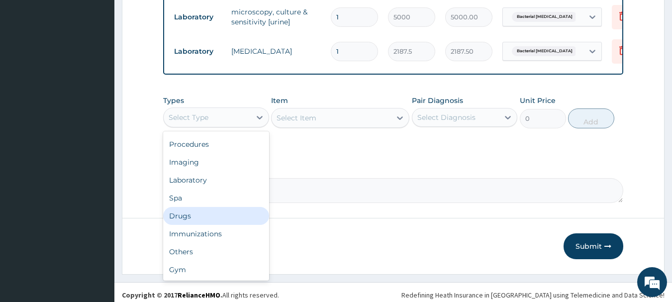
click at [421, 173] on label "Comment" at bounding box center [393, 168] width 460 height 8
click at [421, 178] on textarea "Comment" at bounding box center [393, 190] width 460 height 25
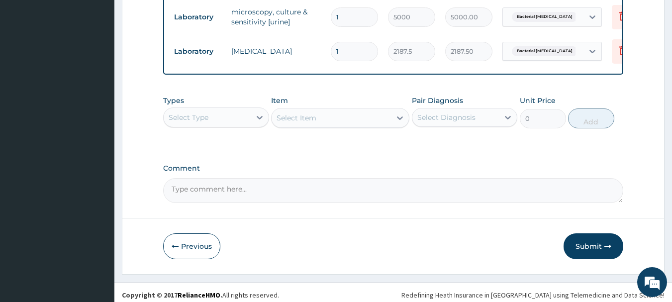
click at [222, 125] on div "Select Type" at bounding box center [207, 117] width 87 height 16
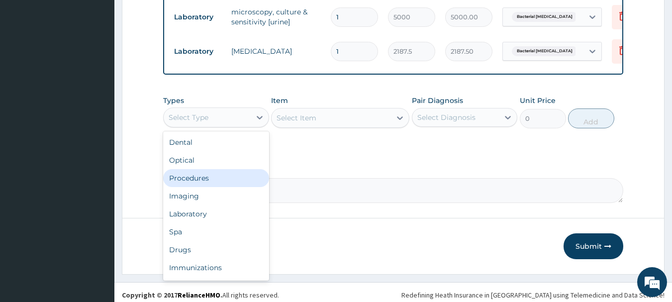
click at [178, 184] on div "Procedures" at bounding box center [216, 178] width 106 height 18
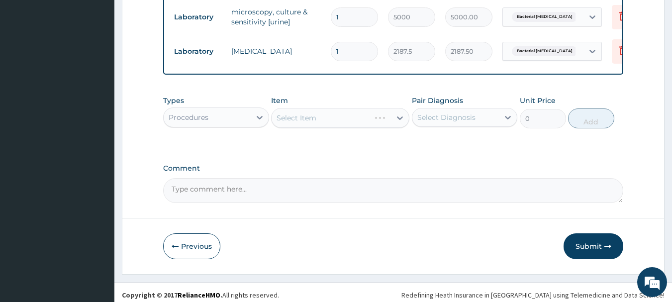
drag, startPoint x: 346, startPoint y: 123, endPoint x: 333, endPoint y: 127, distance: 13.5
click at [341, 125] on div "Select Item" at bounding box center [340, 118] width 138 height 20
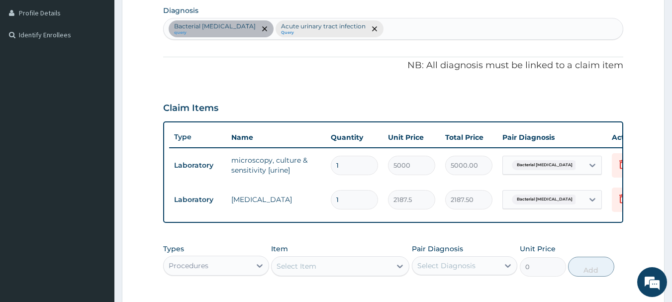
scroll to position [410, 0]
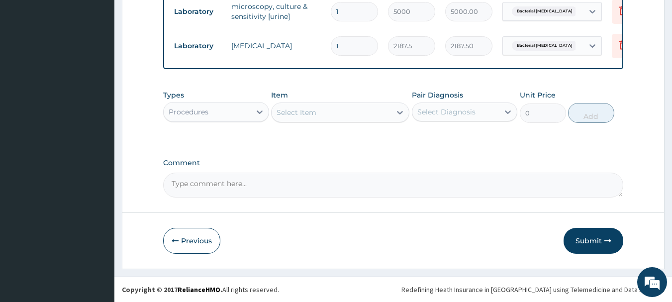
click at [337, 111] on div "Select Item" at bounding box center [330, 112] width 119 height 16
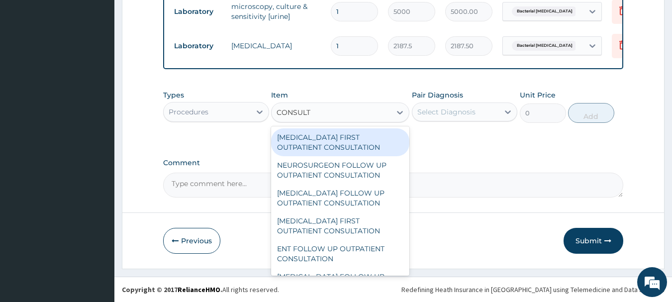
type input "CONSULTA"
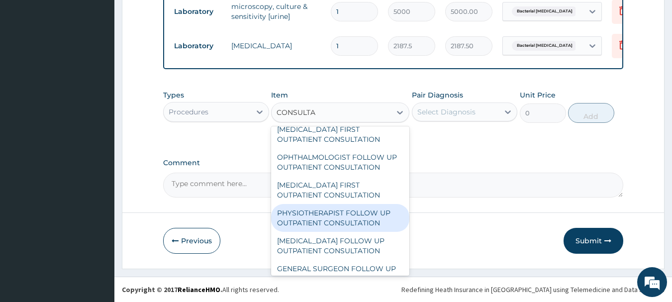
scroll to position [1539, 0]
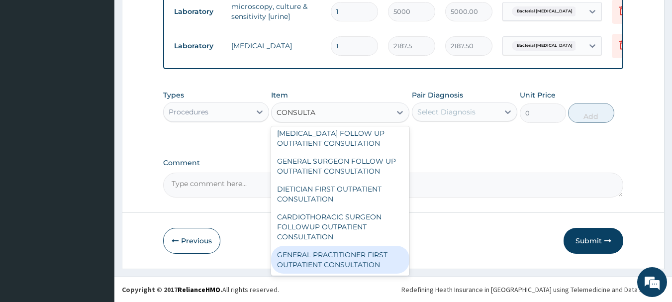
click at [376, 256] on div "GENERAL PRACTITIONER FIRST OUTPATIENT CONSULTATION" at bounding box center [340, 260] width 138 height 28
type input "3750"
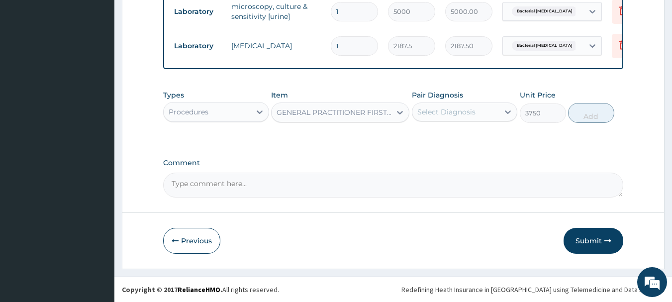
click at [472, 107] on div "Select Diagnosis" at bounding box center [446, 112] width 58 height 10
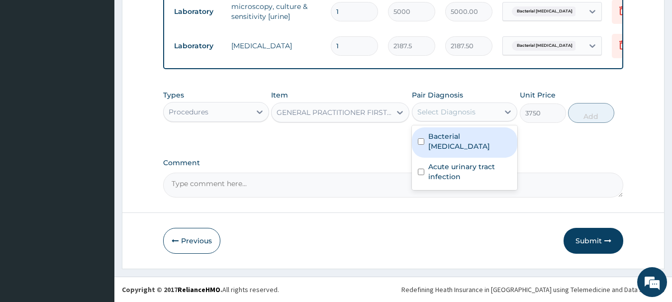
click at [449, 137] on label "Bacterial [MEDICAL_DATA]" at bounding box center [470, 141] width 84 height 20
checkbox input "true"
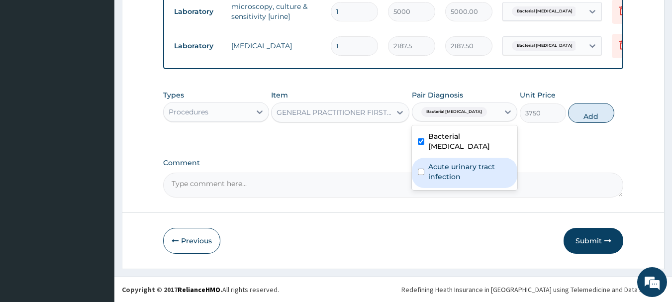
click at [441, 167] on label "Acute urinary tract infection" at bounding box center [470, 172] width 84 height 20
checkbox input "true"
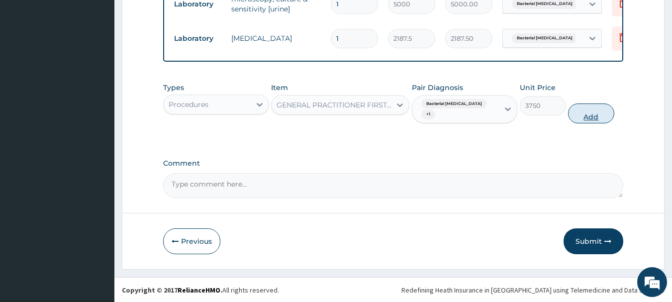
click at [603, 121] on button "Add" at bounding box center [591, 113] width 46 height 20
type input "0"
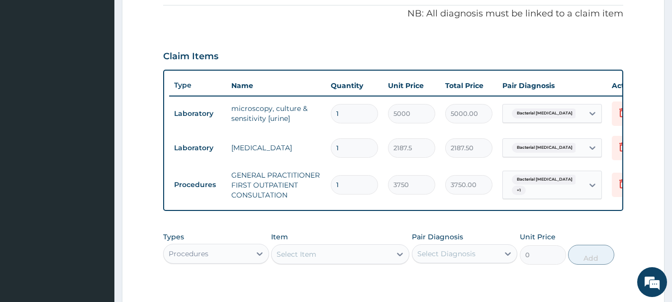
scroll to position [449, 0]
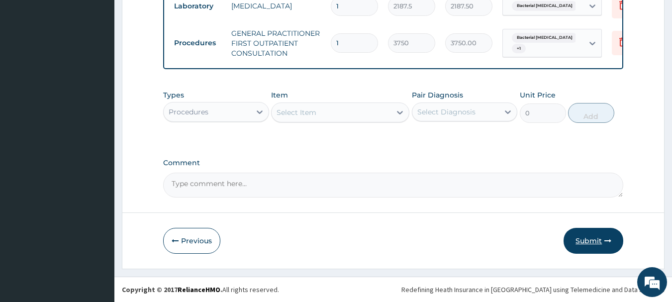
click at [579, 239] on button "Submit" at bounding box center [593, 241] width 60 height 26
